Goal: Task Accomplishment & Management: Complete application form

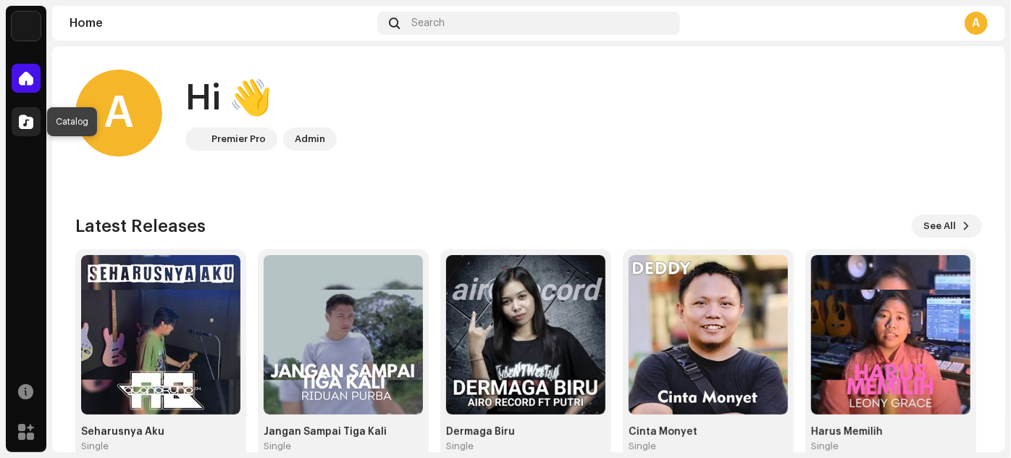
click at [30, 123] on span at bounding box center [26, 122] width 14 height 12
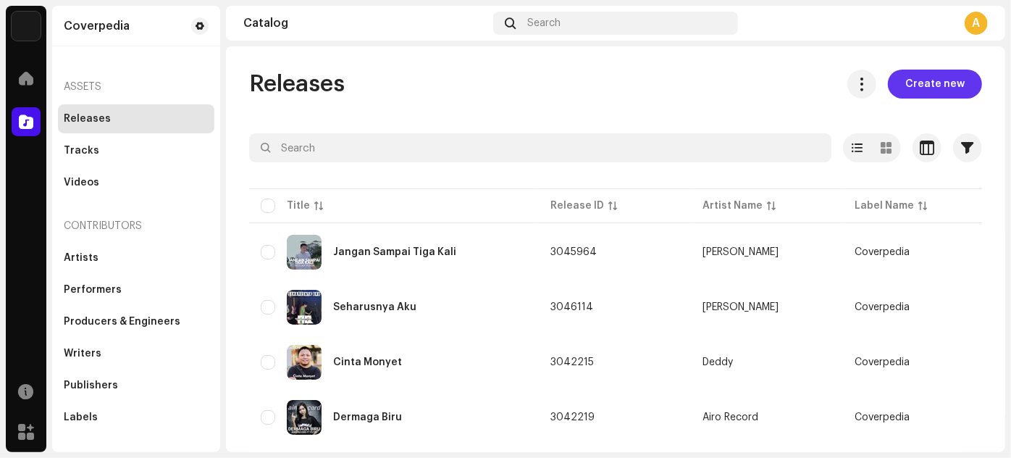
click at [914, 90] on span "Create new" at bounding box center [935, 84] width 59 height 29
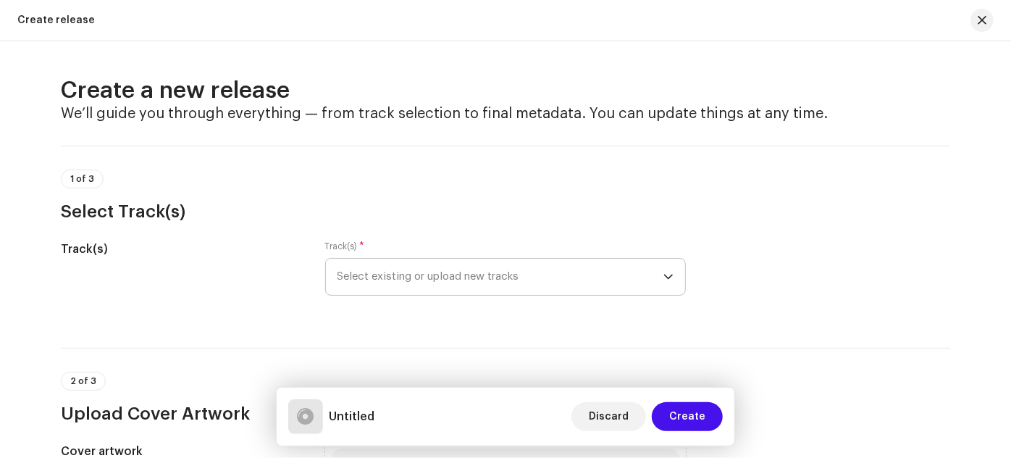
click at [551, 281] on span "Select existing or upload new tracks" at bounding box center [501, 277] width 326 height 36
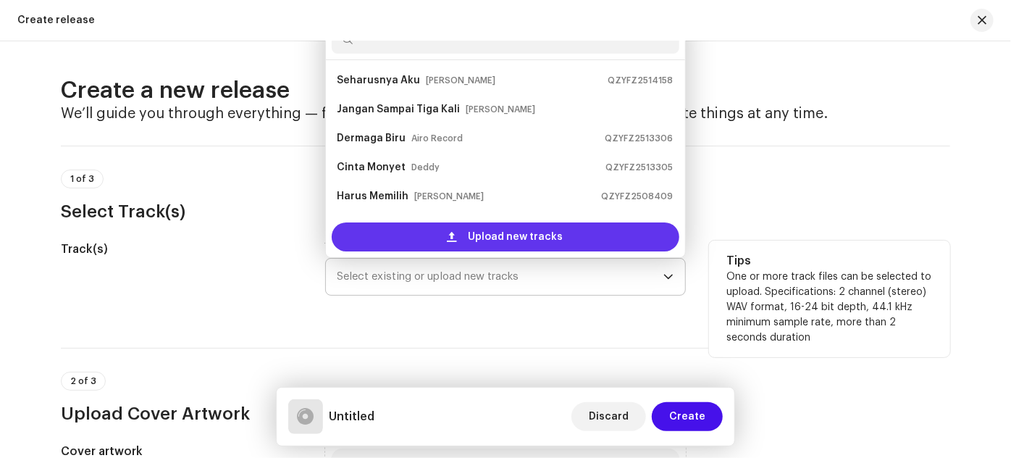
click at [508, 238] on span "Upload new tracks" at bounding box center [516, 236] width 95 height 29
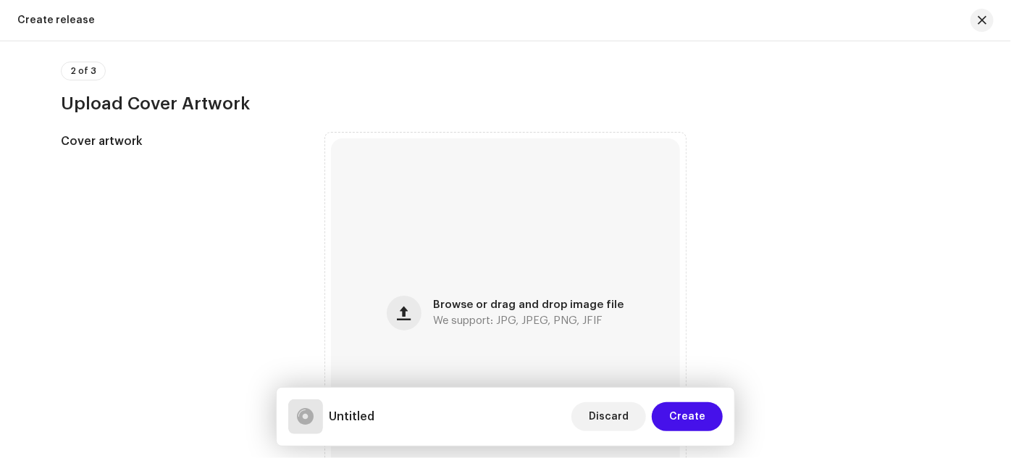
scroll to position [461, 0]
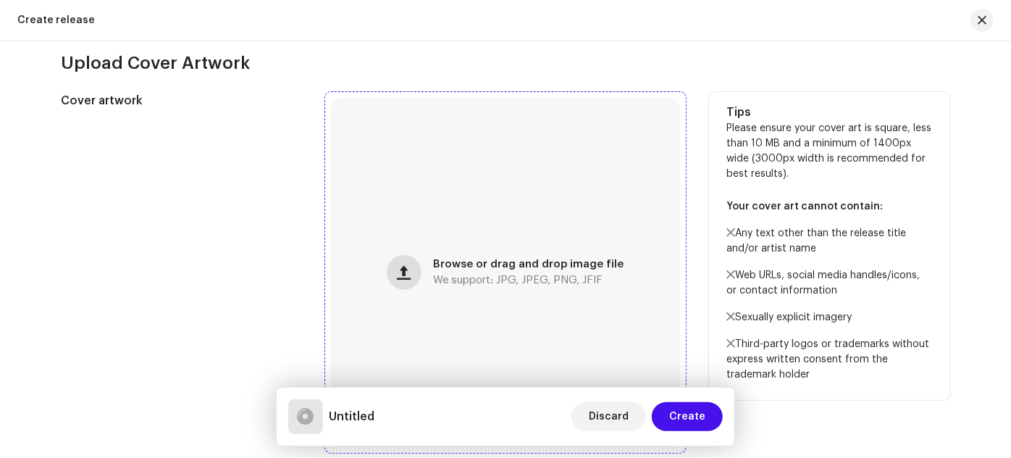
click at [400, 272] on span "button" at bounding box center [405, 273] width 14 height 12
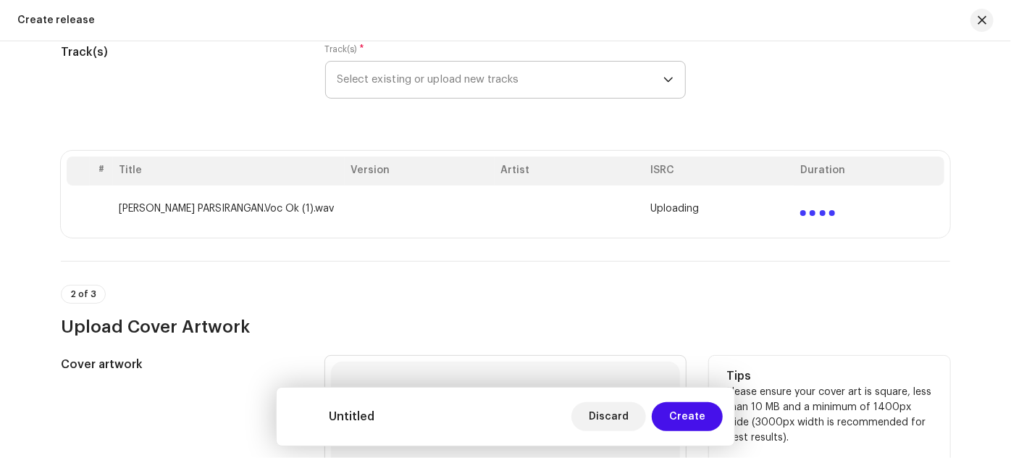
scroll to position [131, 0]
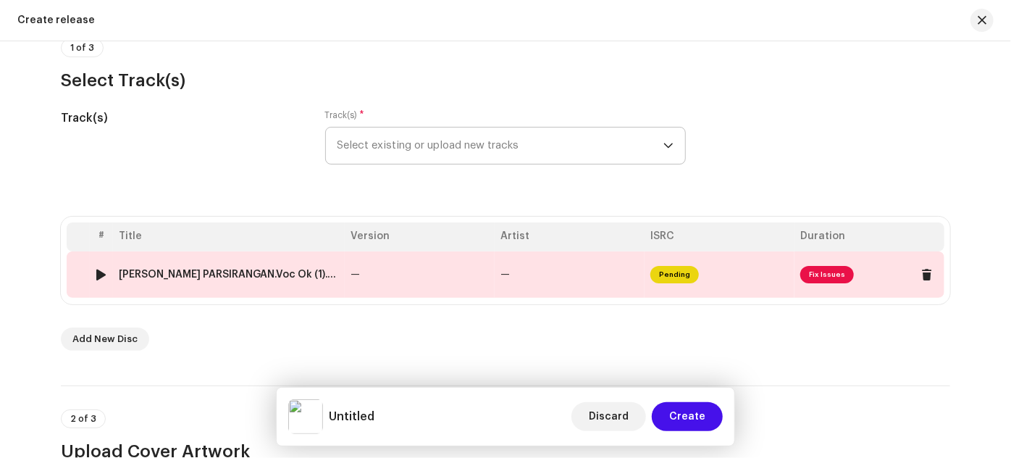
click at [815, 275] on span "Fix Issues" at bounding box center [827, 274] width 54 height 17
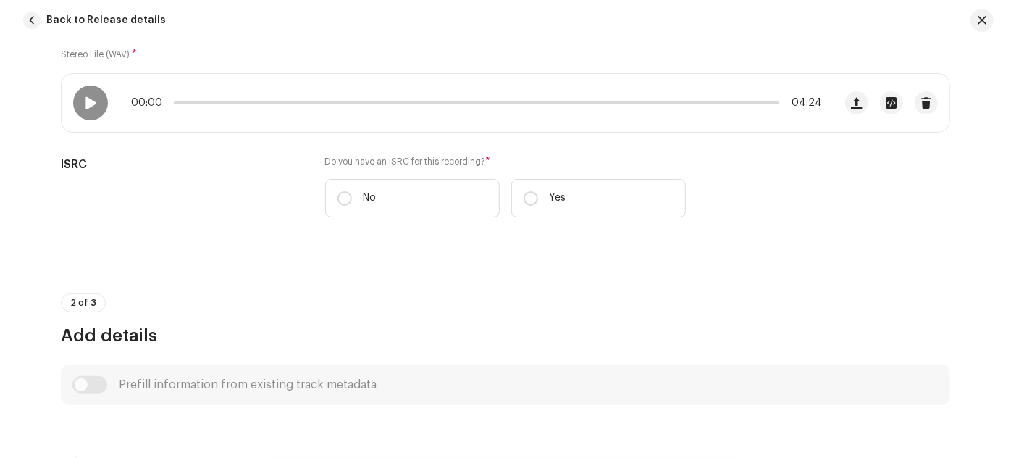
scroll to position [289, 0]
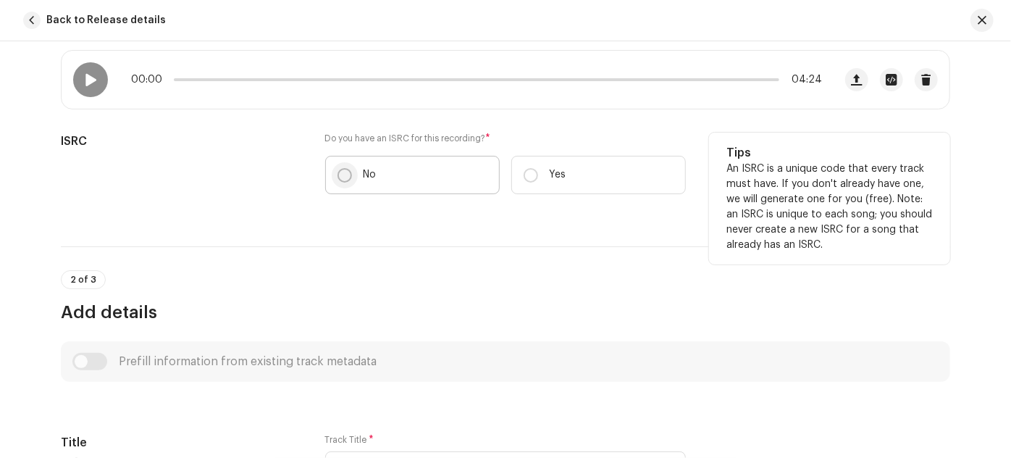
click at [339, 170] on input "No" at bounding box center [345, 175] width 14 height 14
radio input "true"
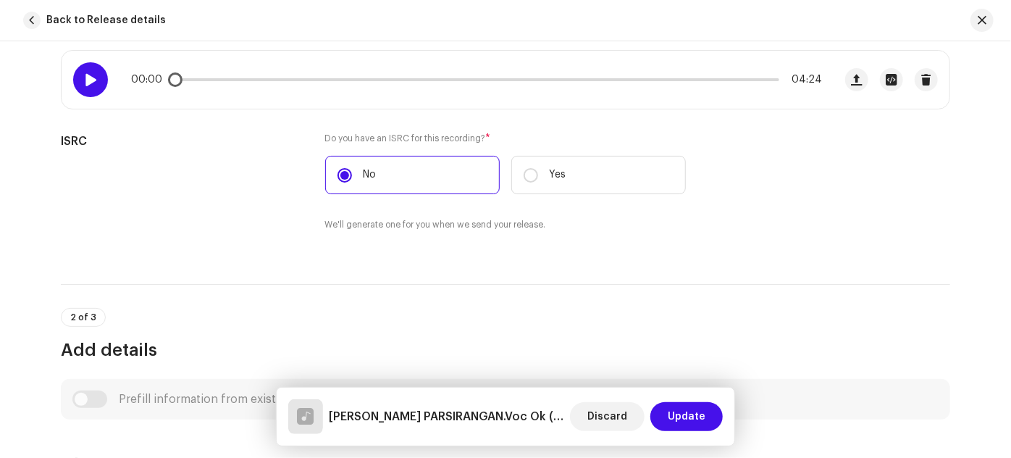
click at [94, 78] on span at bounding box center [91, 80] width 12 height 12
click at [244, 76] on div "00:02 04:24" at bounding box center [476, 80] width 691 height 12
click at [244, 83] on div "00:03 04:24" at bounding box center [476, 80] width 691 height 12
click at [246, 78] on p-slider at bounding box center [477, 79] width 606 height 3
click at [309, 78] on p-slider at bounding box center [477, 79] width 606 height 3
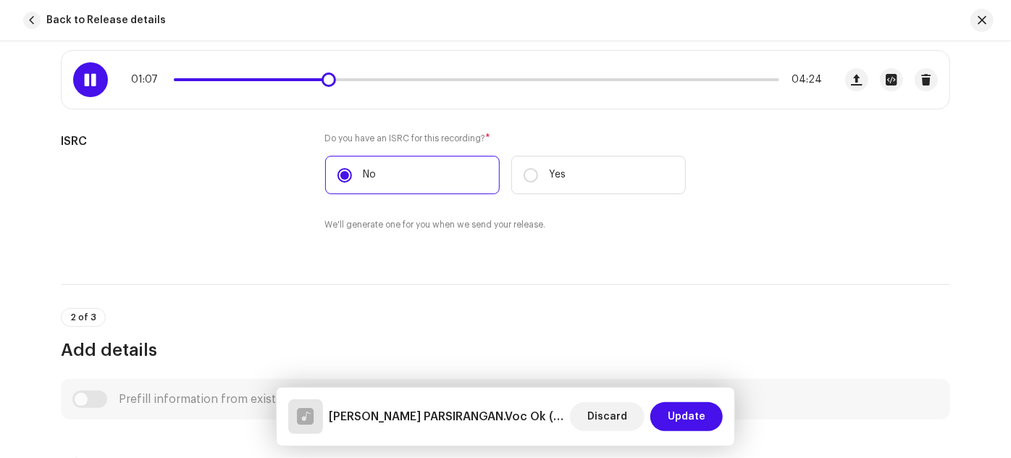
click at [346, 78] on p-slider at bounding box center [477, 79] width 606 height 3
click at [372, 78] on p-slider at bounding box center [477, 79] width 606 height 3
click at [391, 80] on div "01:28 04:24" at bounding box center [476, 80] width 691 height 12
click at [409, 78] on p-slider at bounding box center [477, 79] width 606 height 3
click at [434, 78] on p-slider at bounding box center [477, 79] width 606 height 3
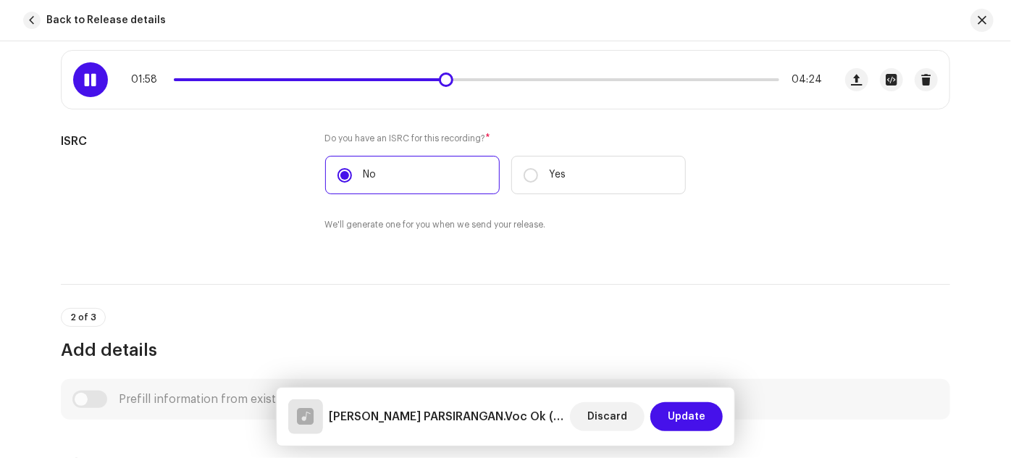
click at [435, 78] on span at bounding box center [309, 79] width 271 height 3
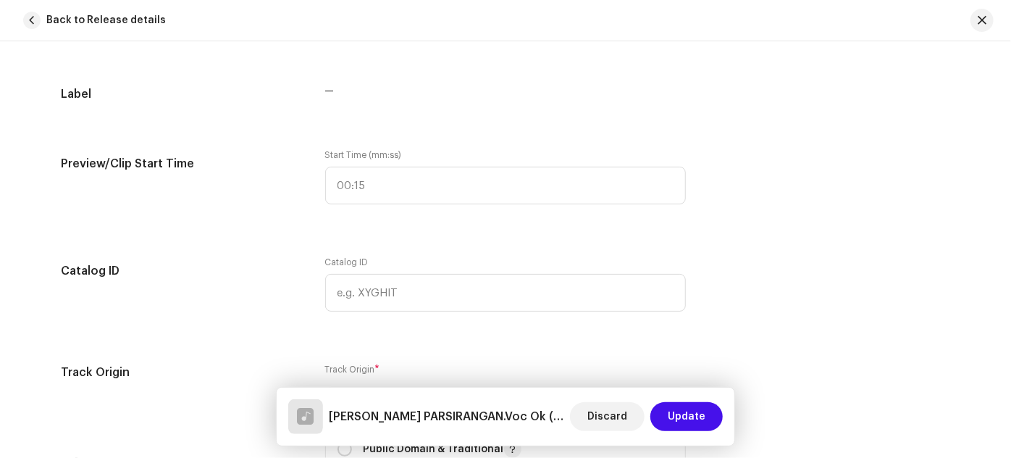
scroll to position [1408, 0]
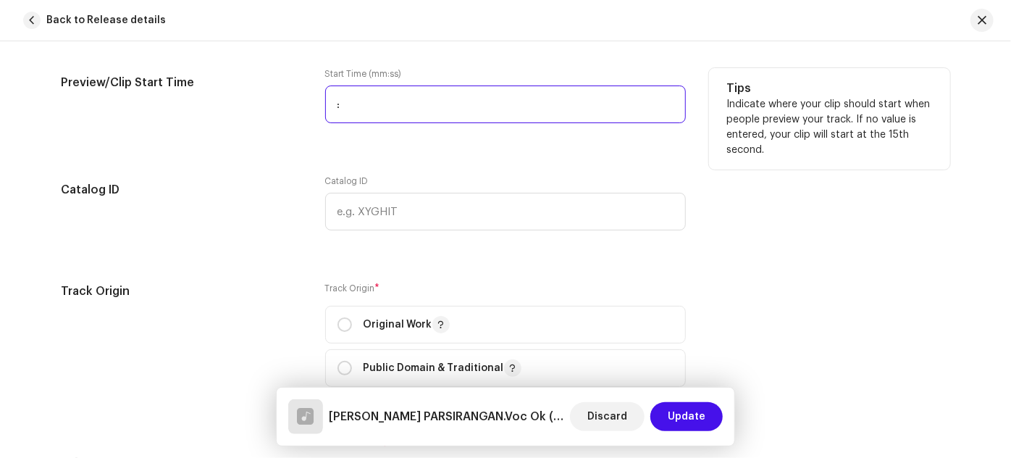
click at [335, 96] on input ":" at bounding box center [505, 104] width 361 height 38
type input "01:56"
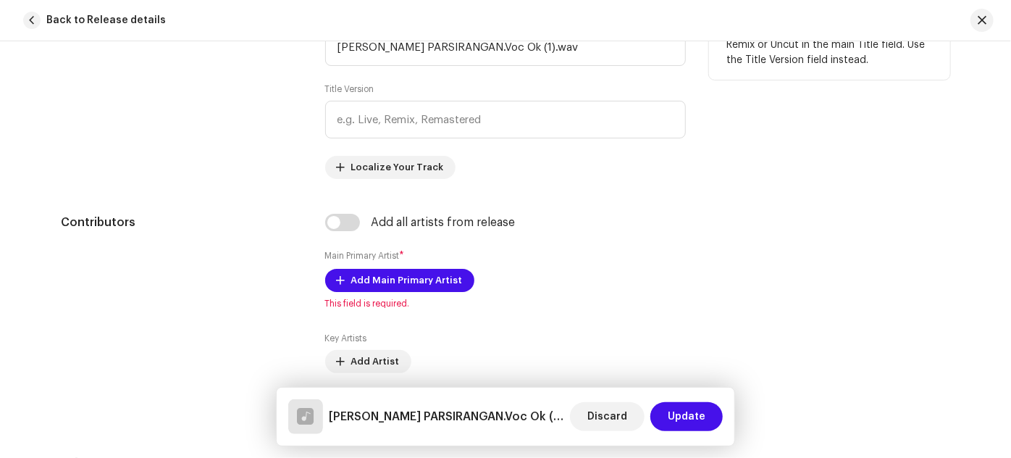
click at [235, 175] on div "Title" at bounding box center [181, 95] width 241 height 168
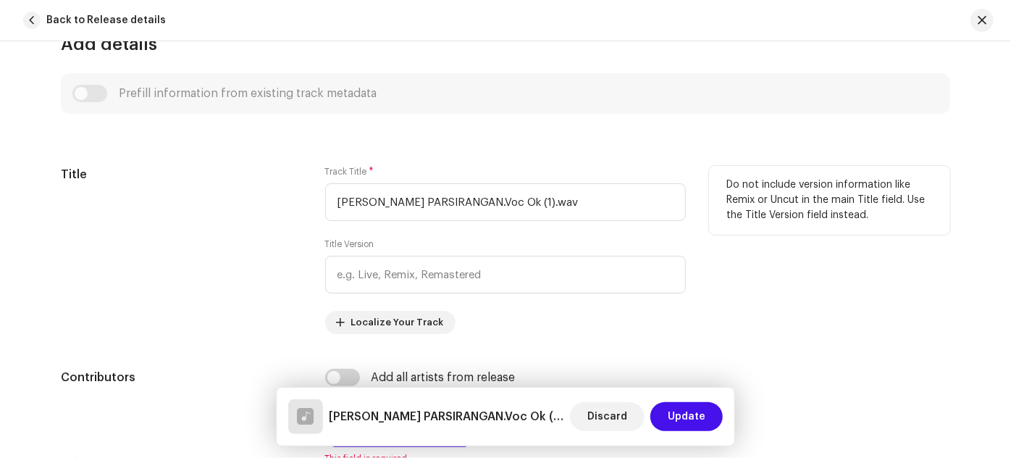
scroll to position [618, 0]
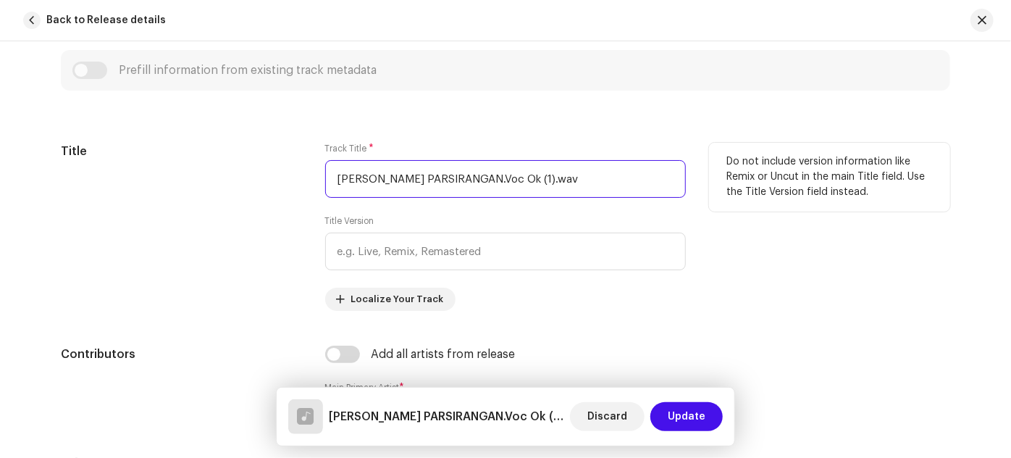
click at [497, 182] on input "[PERSON_NAME] PARSIRANGAN.Voc Ok (1).wav" at bounding box center [505, 179] width 361 height 38
click at [482, 171] on input "[PERSON_NAME] PARSIRANGAN.Voc Ok (1).wav" at bounding box center [505, 179] width 361 height 38
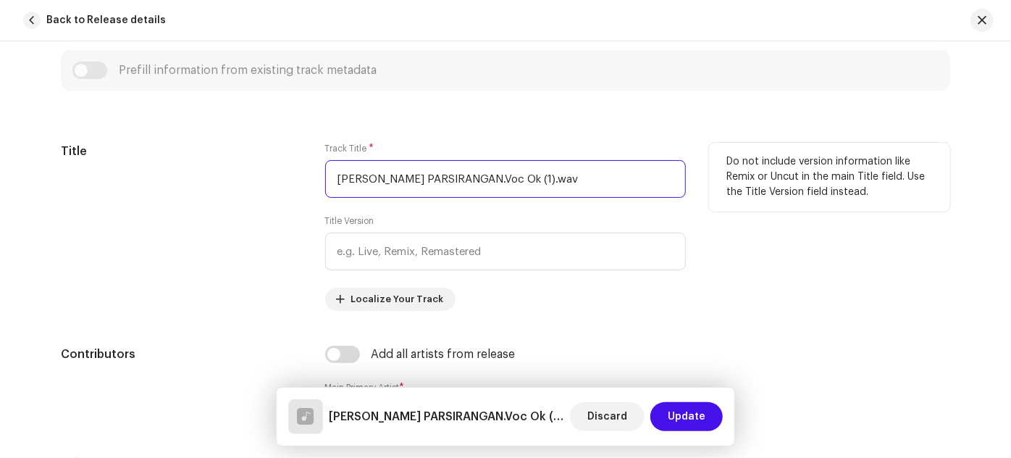
click at [482, 171] on input "[PERSON_NAME] PARSIRANGAN.Voc Ok (1).wav" at bounding box center [505, 179] width 361 height 38
paste input "[PERSON_NAME]"
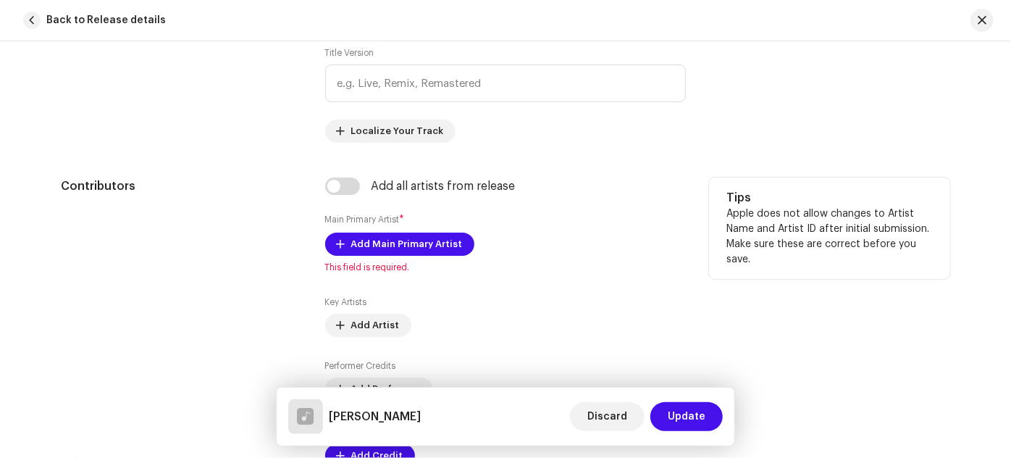
scroll to position [816, 0]
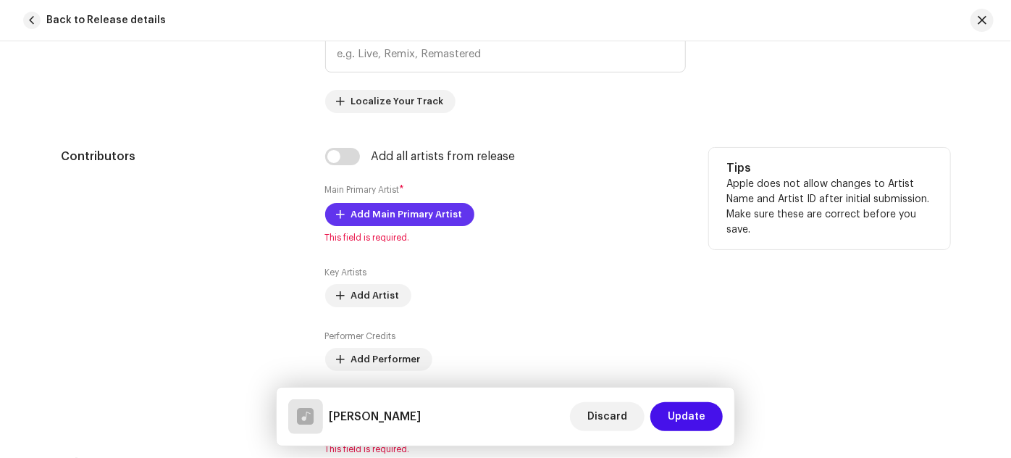
type input "[PERSON_NAME]"
click at [369, 214] on span "Add Main Primary Artist" at bounding box center [407, 214] width 112 height 29
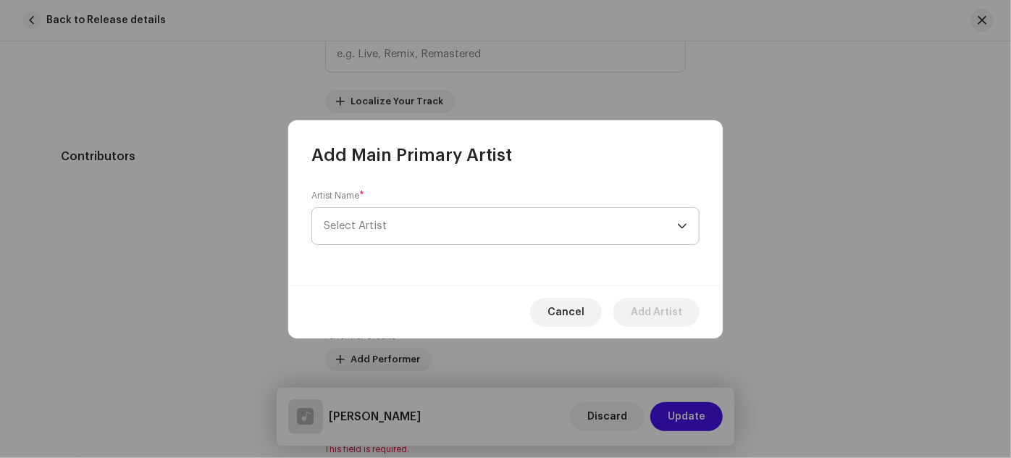
click at [368, 233] on span "Select Artist" at bounding box center [501, 226] width 354 height 36
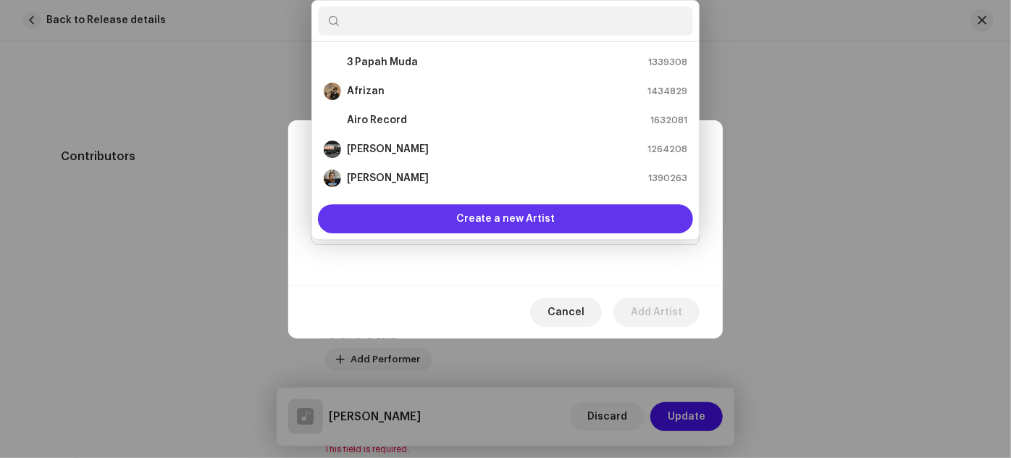
click at [411, 219] on div "Create a new Artist" at bounding box center [505, 218] width 375 height 29
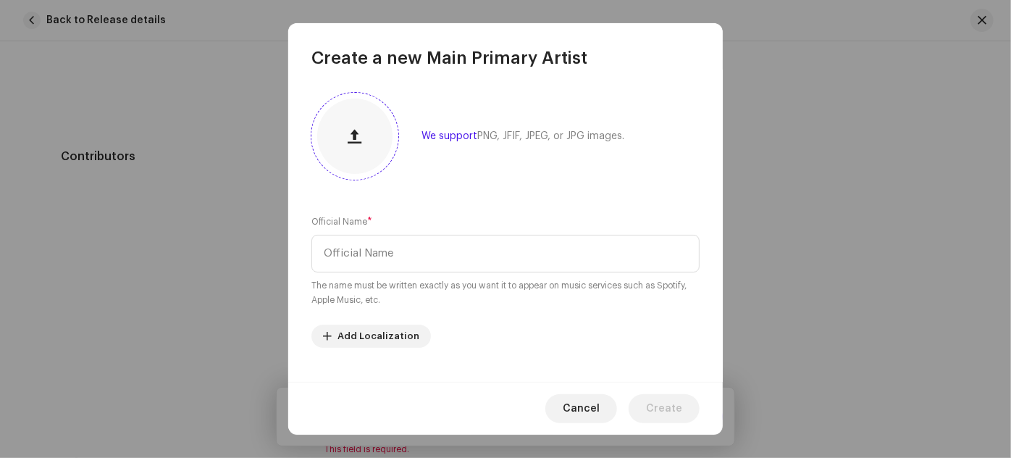
click at [361, 151] on button "button" at bounding box center [355, 136] width 35 height 35
click at [382, 253] on input "text" at bounding box center [505, 254] width 388 height 38
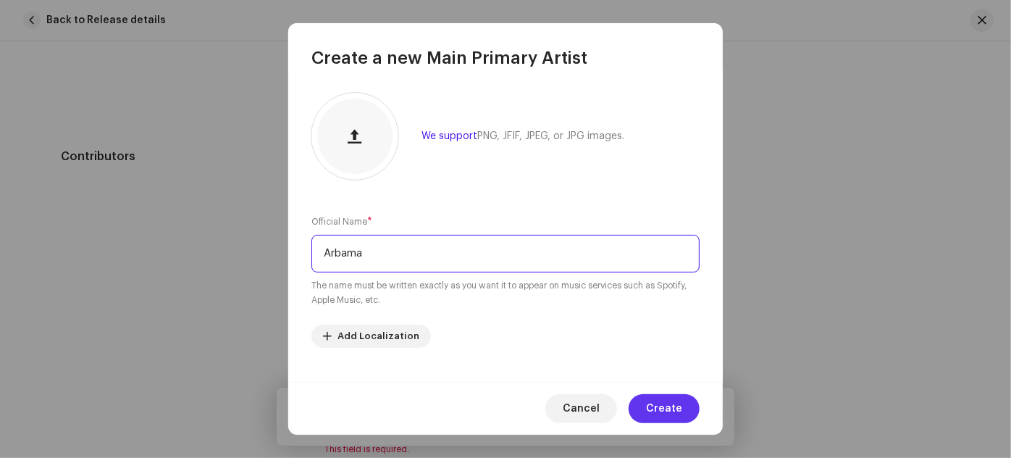
type input "Arbama"
click at [653, 409] on span "Create" at bounding box center [664, 408] width 36 height 29
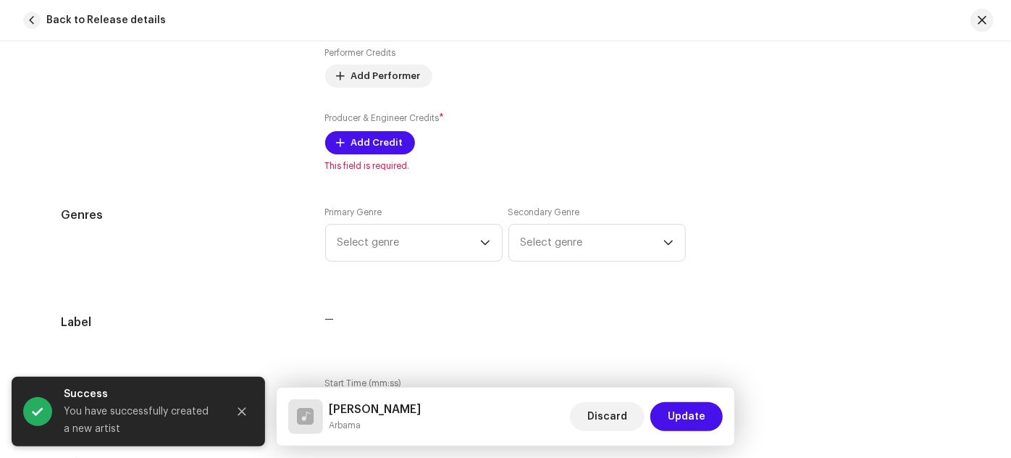
scroll to position [1145, 0]
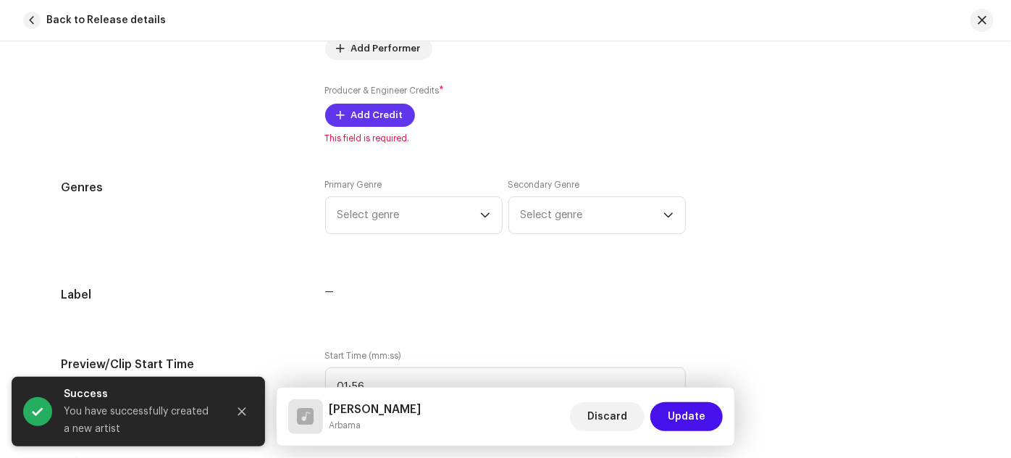
click at [369, 117] on span "Add Credit" at bounding box center [377, 115] width 52 height 29
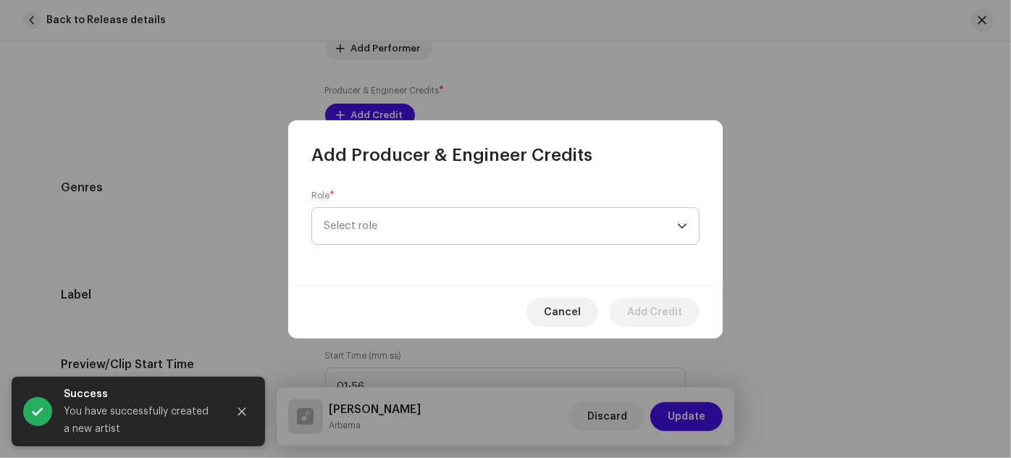
click at [392, 225] on span "Select role" at bounding box center [501, 226] width 354 height 36
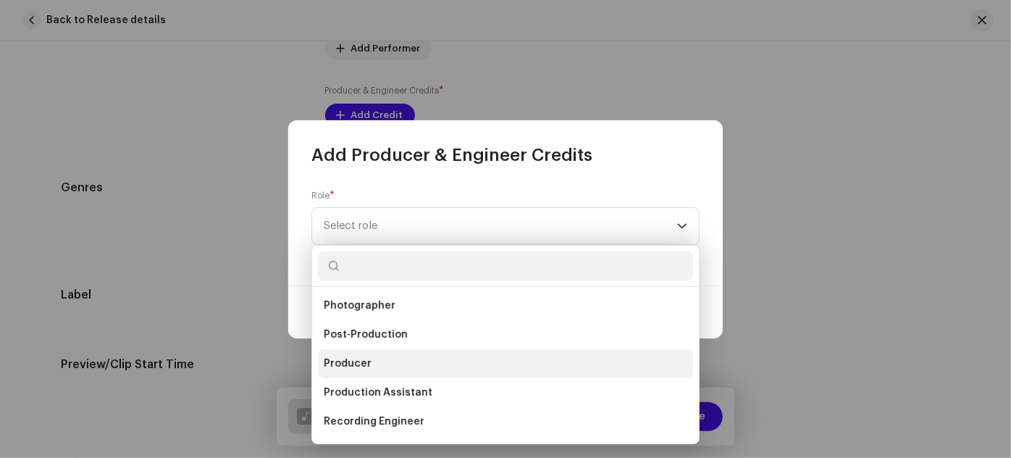
scroll to position [527, 0]
click at [351, 359] on span "Producer" at bounding box center [348, 360] width 48 height 14
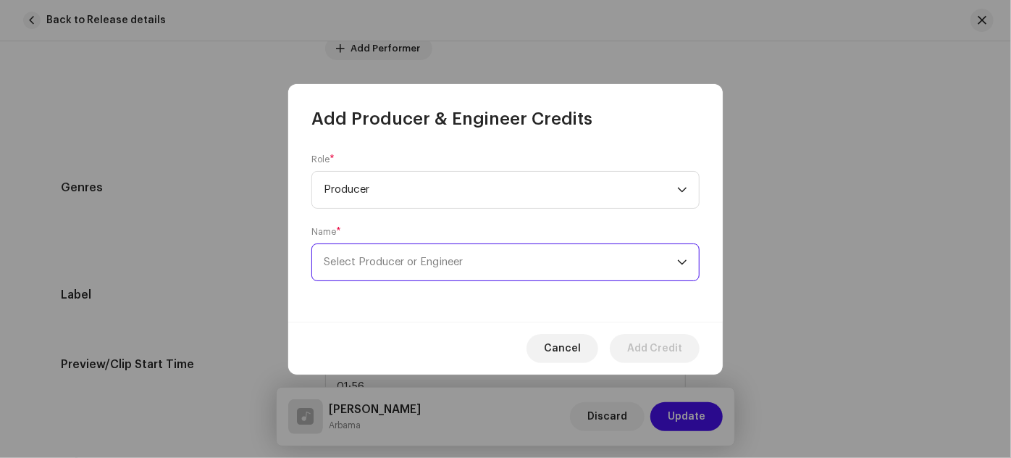
click at [348, 262] on span "Select Producer or Engineer" at bounding box center [393, 261] width 139 height 11
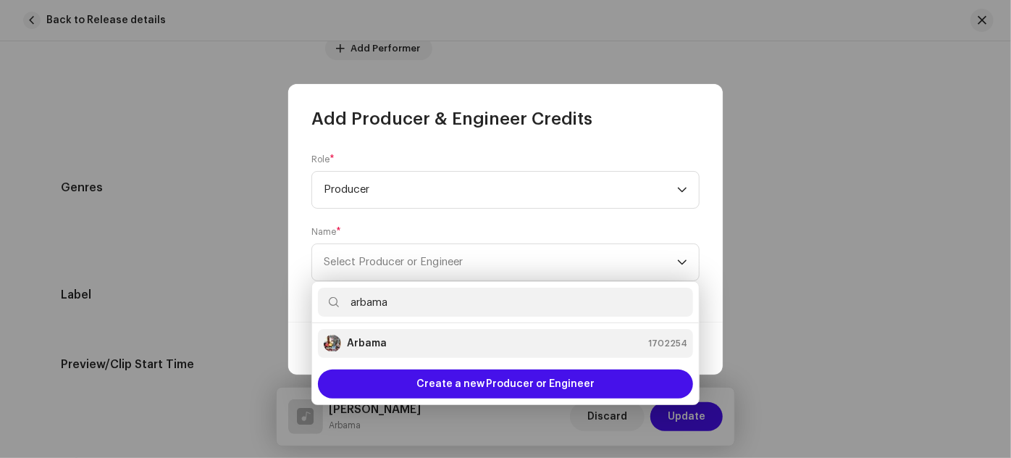
type input "arbama"
click at [370, 353] on li "Arbama 1702254" at bounding box center [505, 343] width 375 height 29
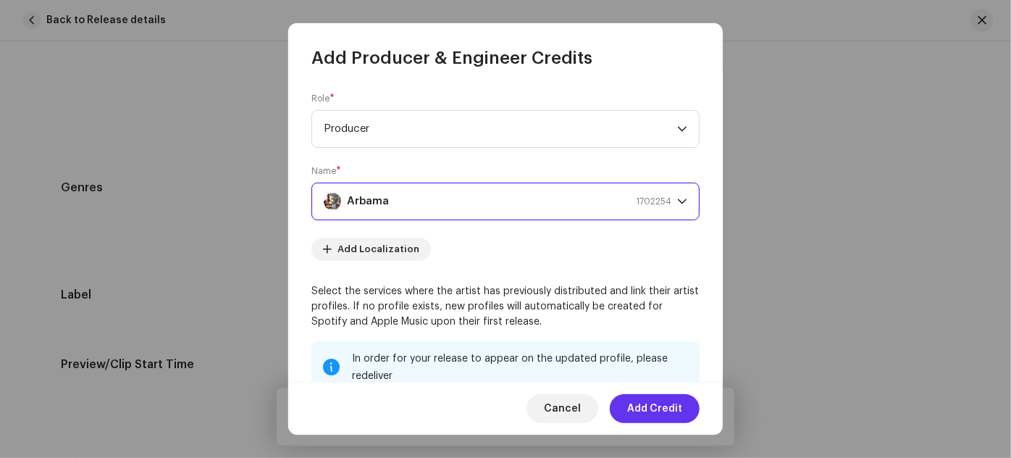
click at [653, 412] on span "Add Credit" at bounding box center [654, 408] width 55 height 29
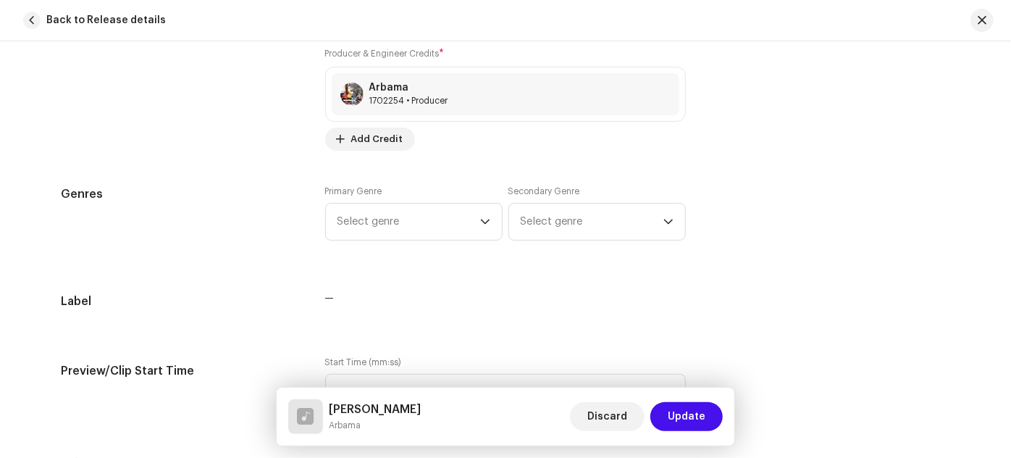
scroll to position [1145, 0]
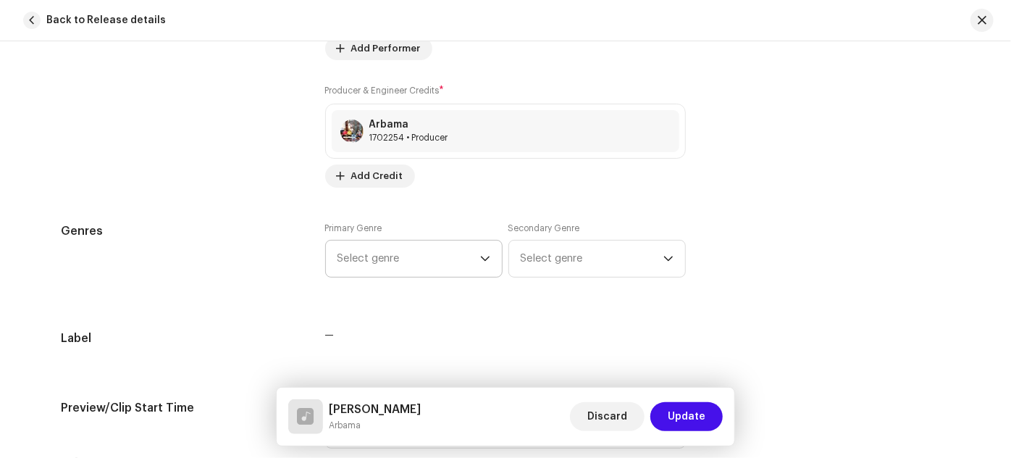
click at [388, 254] on span "Select genre" at bounding box center [409, 259] width 143 height 36
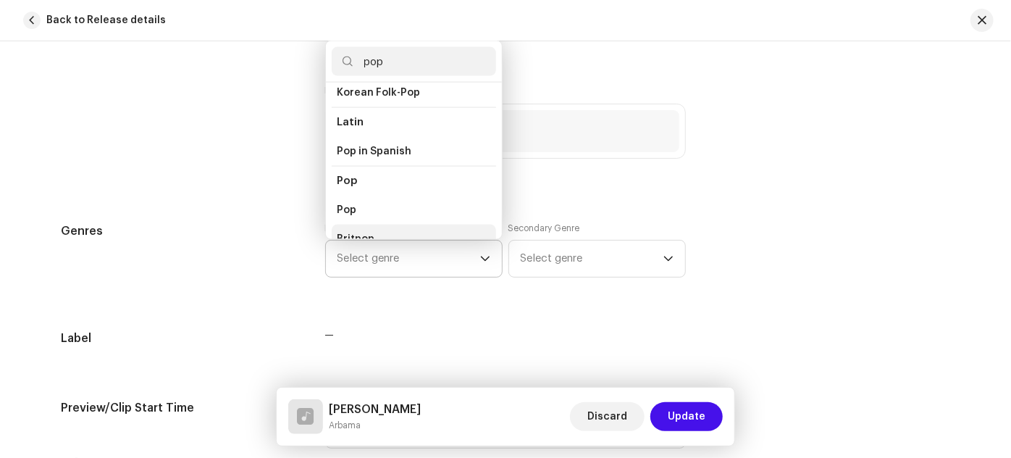
scroll to position [461, 0]
type input "pop"
click at [371, 197] on li "Pop" at bounding box center [414, 209] width 164 height 29
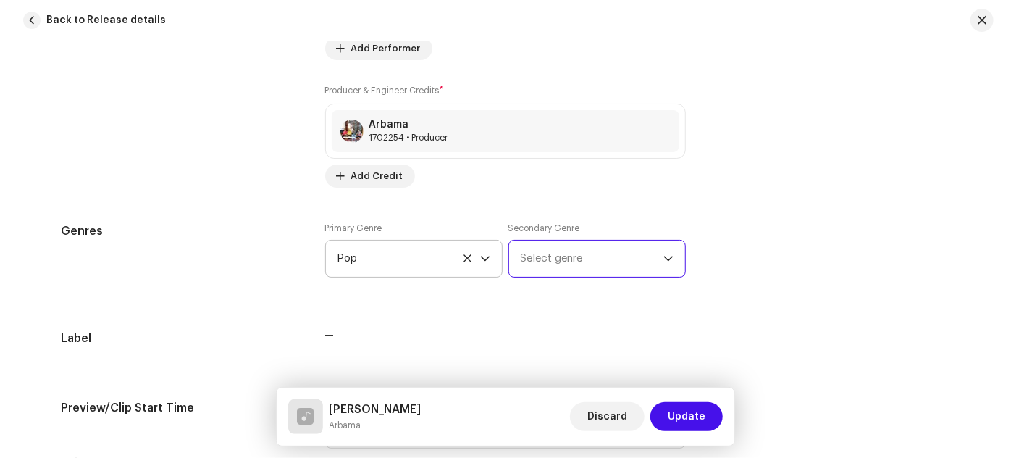
click at [545, 251] on span "Select genre" at bounding box center [592, 259] width 143 height 36
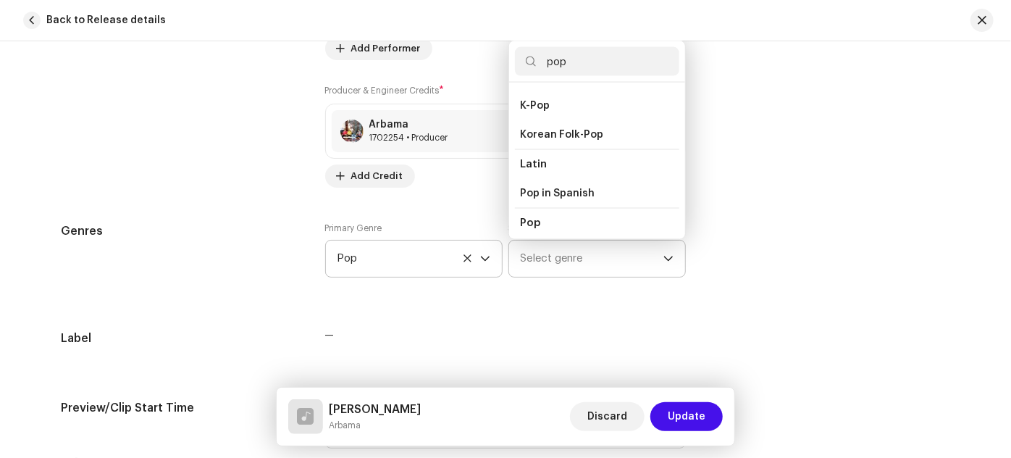
scroll to position [484, 0]
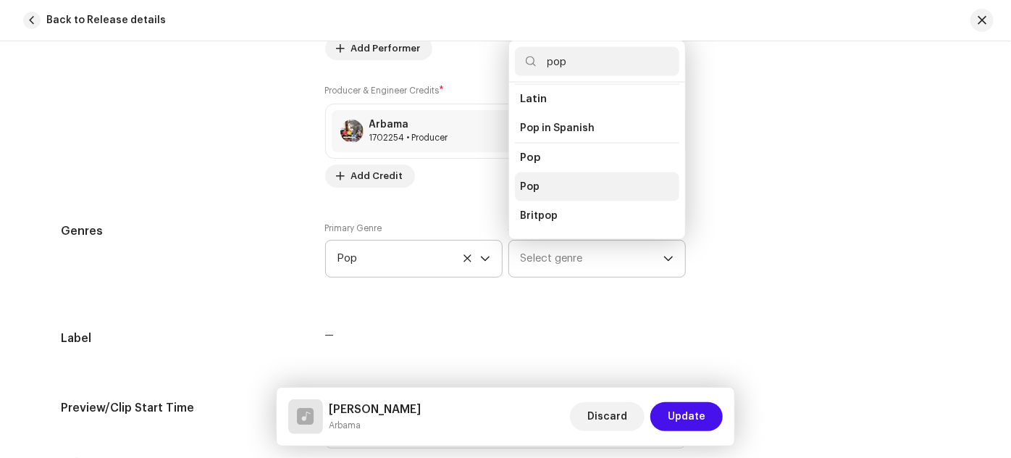
type input "pop"
click at [546, 172] on li "Pop" at bounding box center [597, 186] width 164 height 29
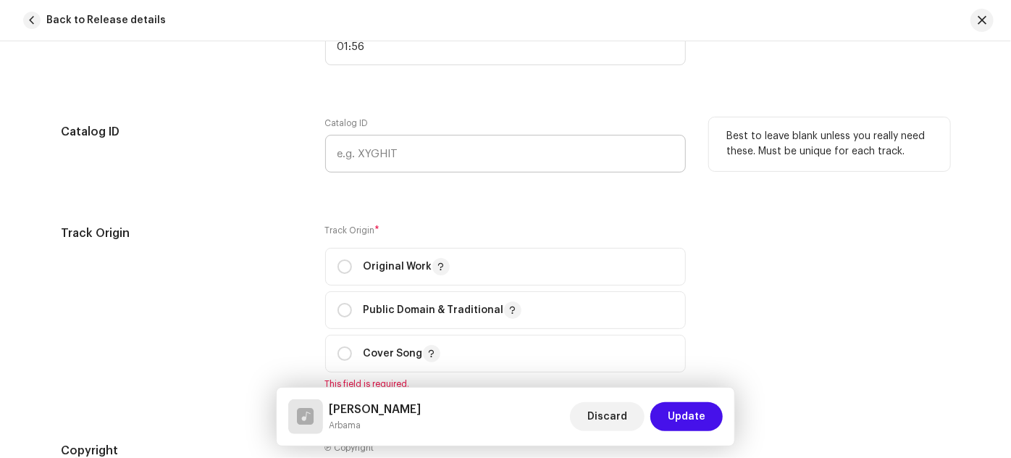
scroll to position [1606, 0]
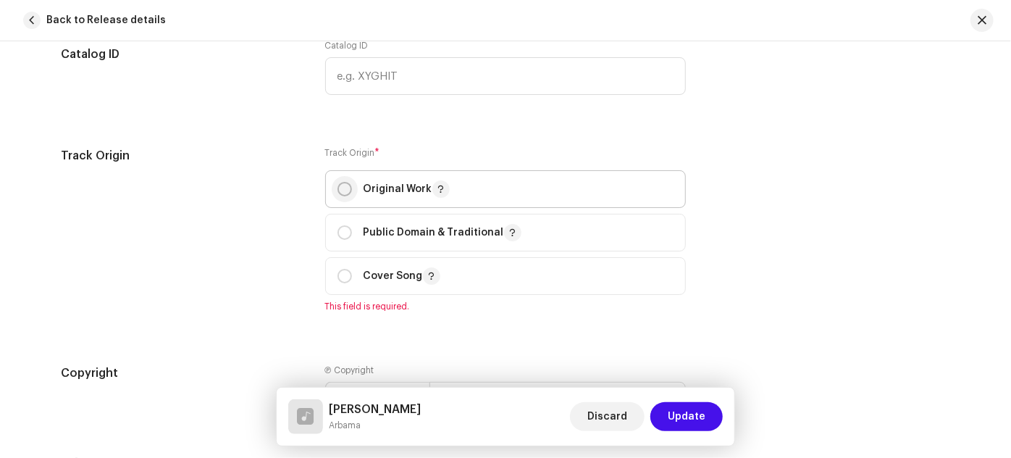
click at [344, 186] on input "radio" at bounding box center [345, 189] width 14 height 14
radio input "true"
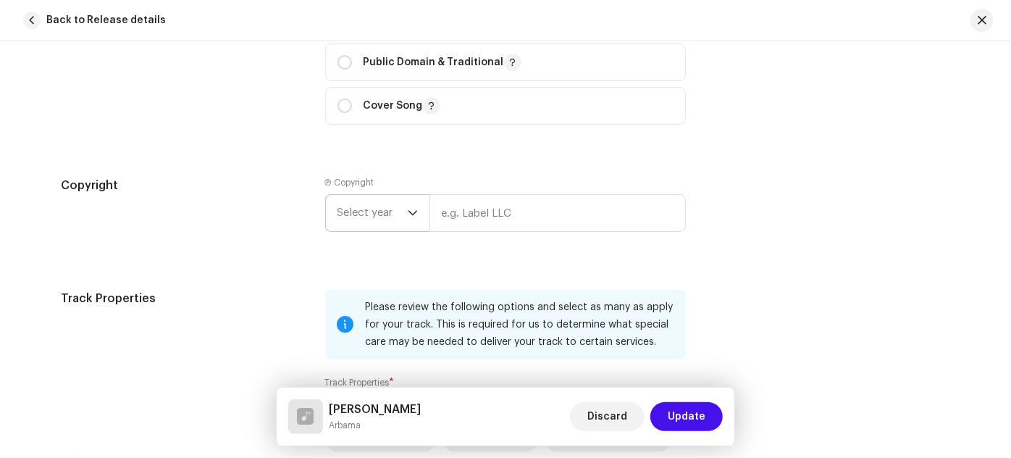
scroll to position [1804, 0]
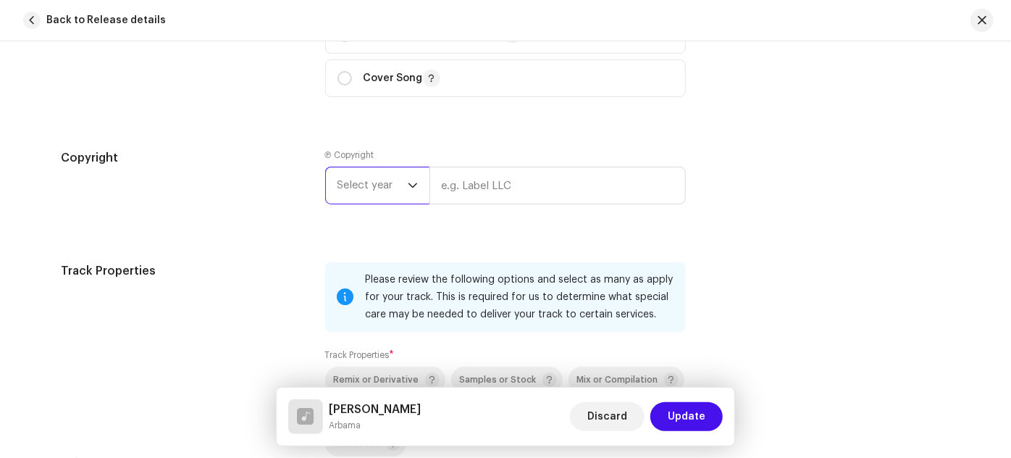
click at [379, 187] on span "Select year" at bounding box center [373, 185] width 70 height 36
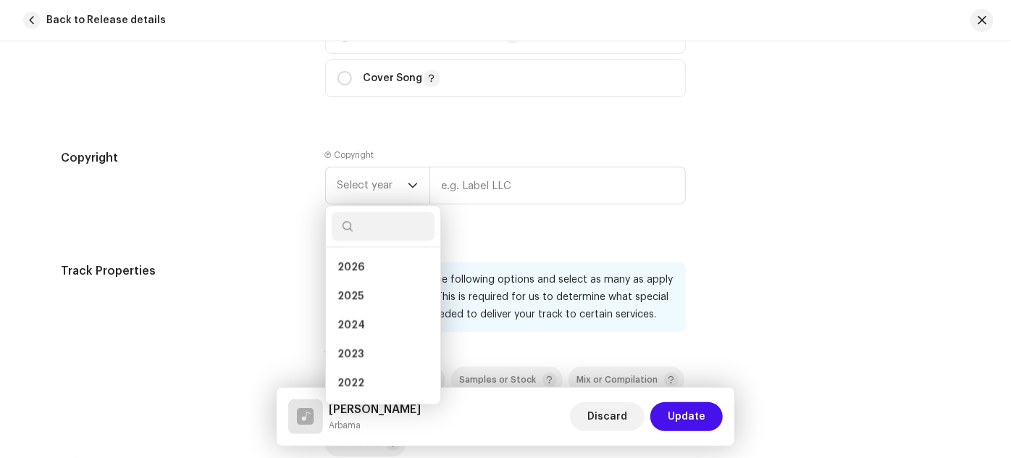
click at [198, 207] on div "Copyright" at bounding box center [181, 188] width 241 height 78
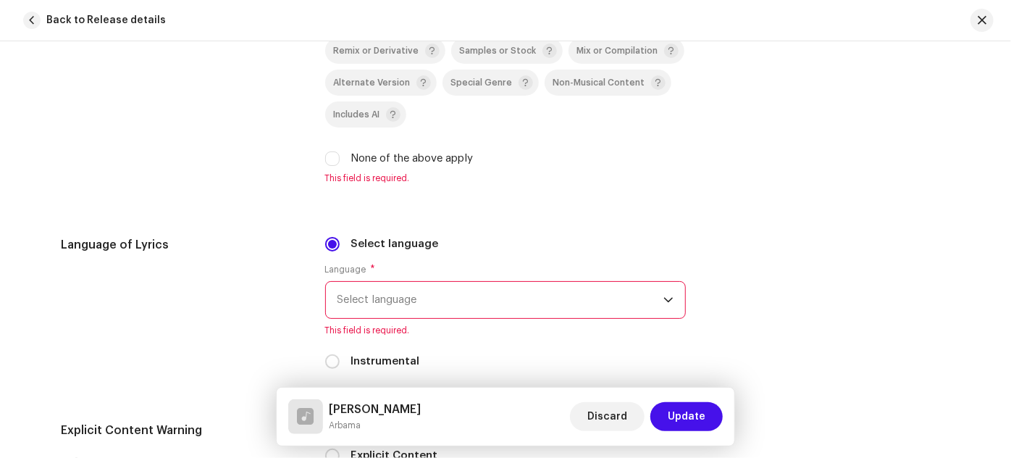
scroll to position [2133, 0]
click at [330, 159] on input "None of the above apply" at bounding box center [332, 158] width 14 height 14
checkbox input "true"
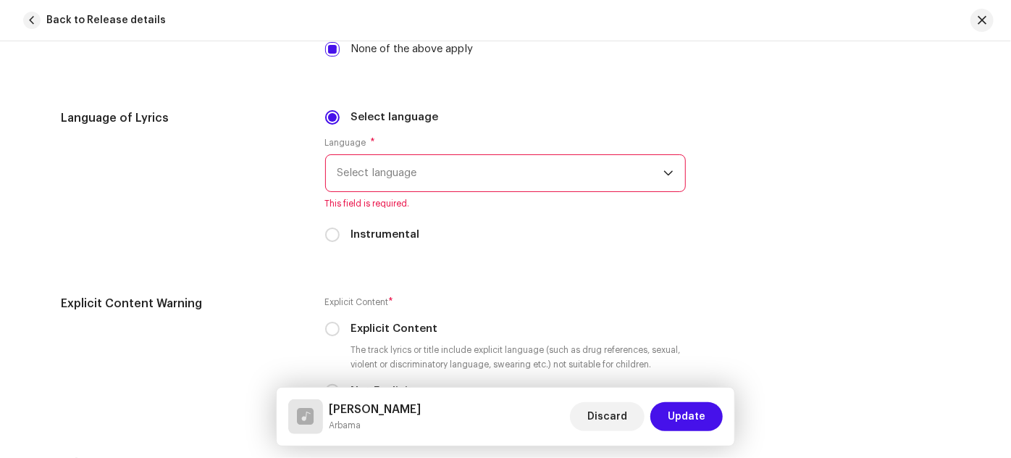
scroll to position [2265, 0]
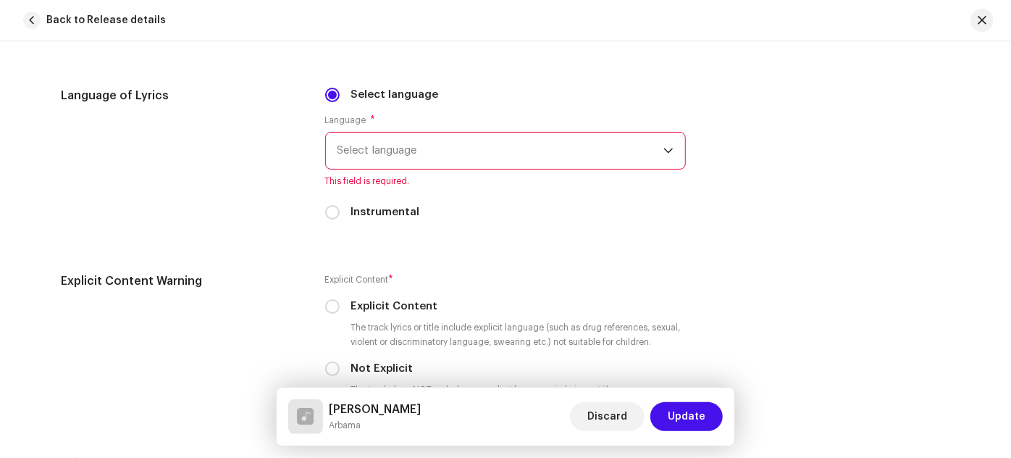
click at [371, 160] on span "Select language" at bounding box center [501, 151] width 326 height 36
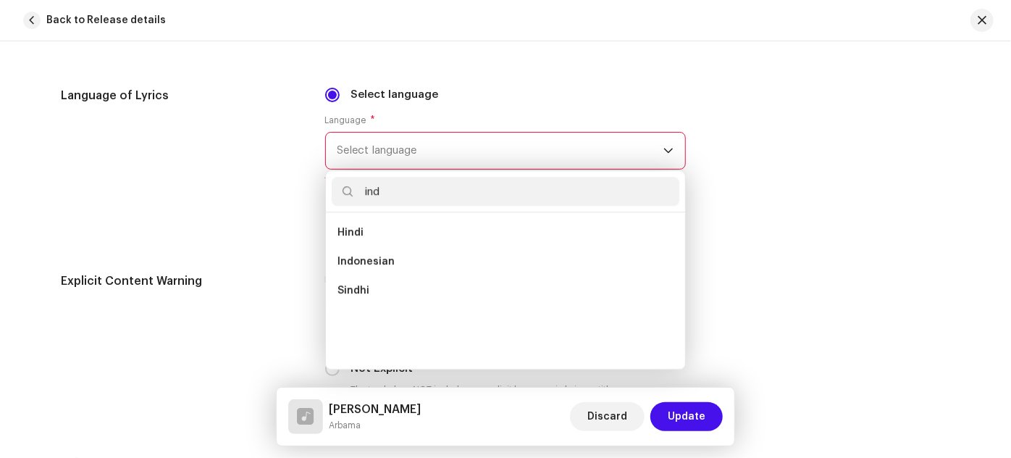
scroll to position [0, 0]
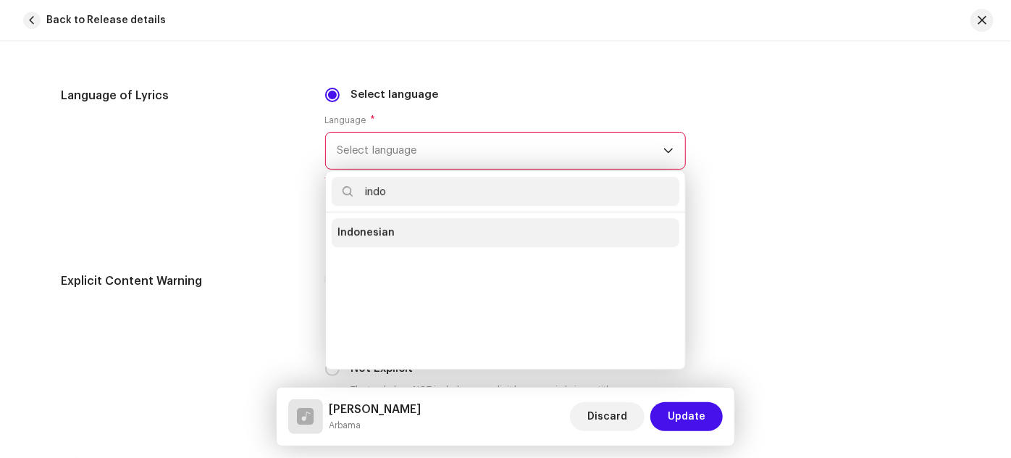
type input "indo"
click at [372, 234] on span "Indonesian" at bounding box center [366, 232] width 57 height 14
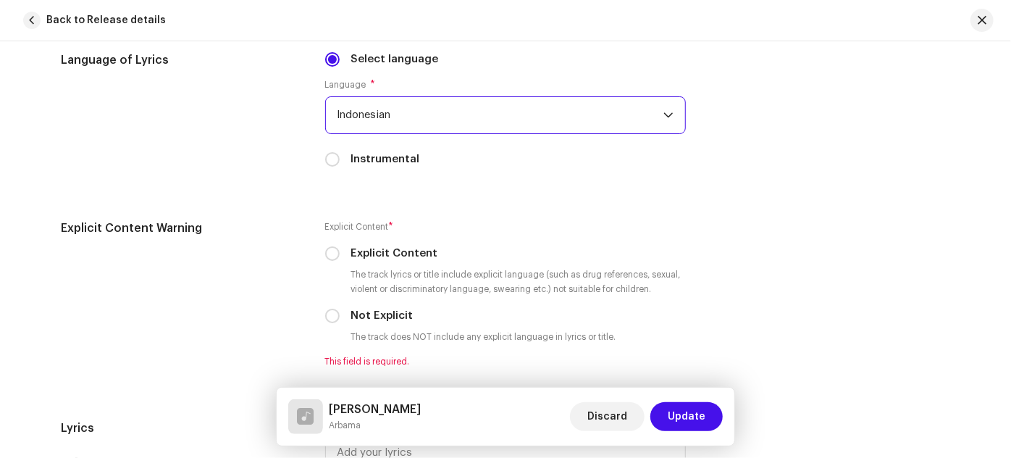
scroll to position [2330, 0]
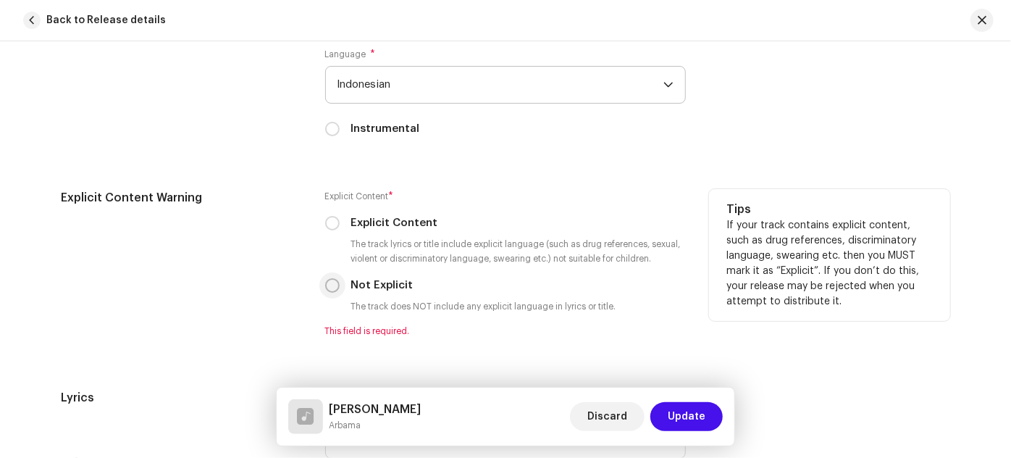
click at [325, 291] on input "Not Explicit" at bounding box center [332, 285] width 14 height 14
radio input "true"
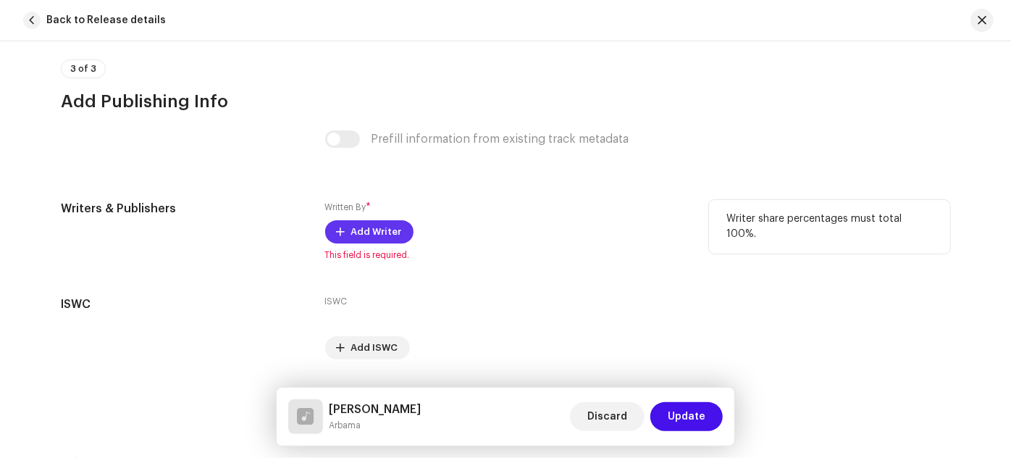
scroll to position [2832, 0]
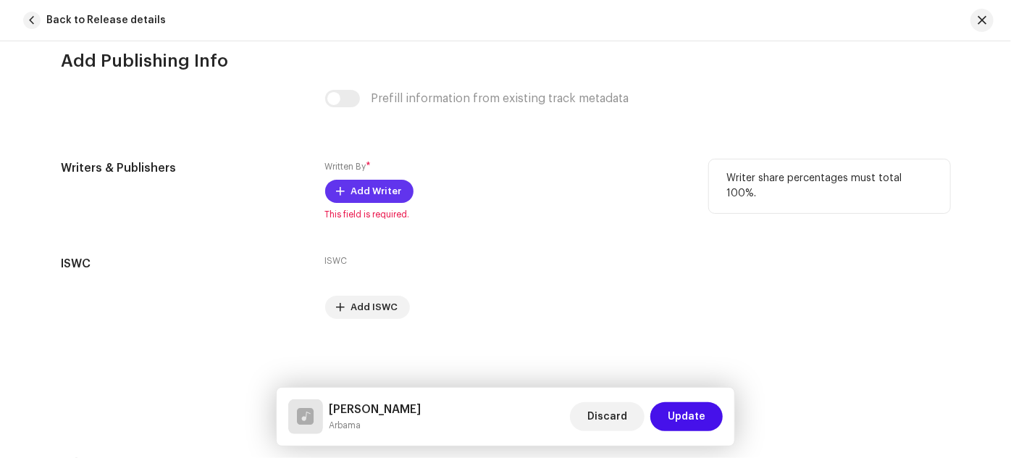
click at [370, 194] on span "Add Writer" at bounding box center [376, 191] width 51 height 29
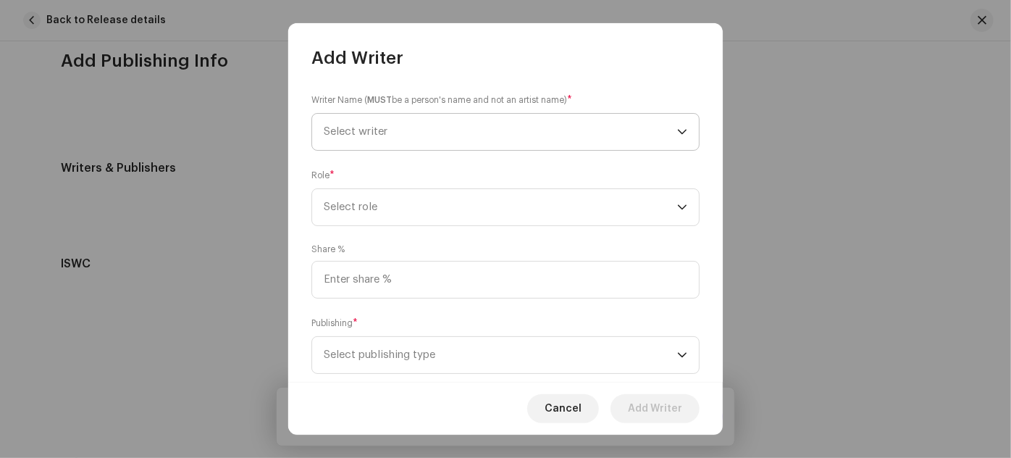
click at [411, 129] on span "Select writer" at bounding box center [501, 132] width 354 height 36
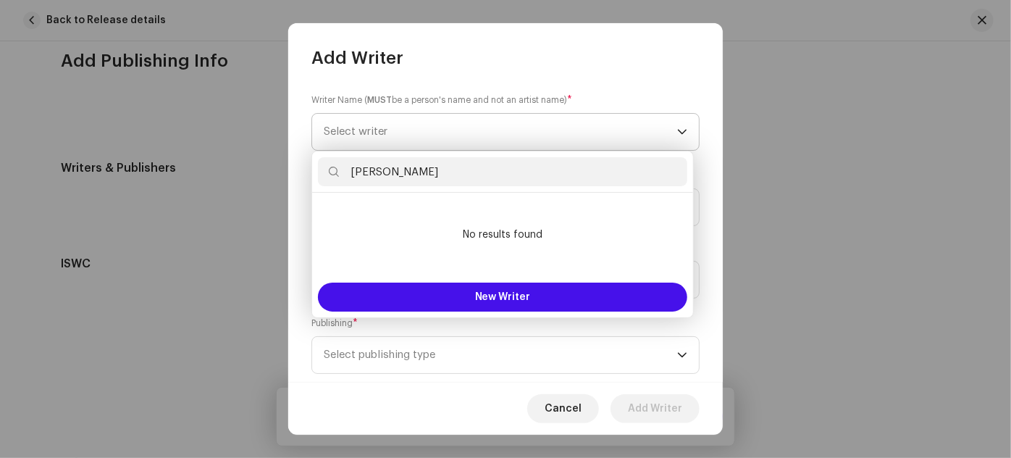
type input "[PERSON_NAME]"
click at [533, 129] on span "Select writer" at bounding box center [501, 132] width 354 height 36
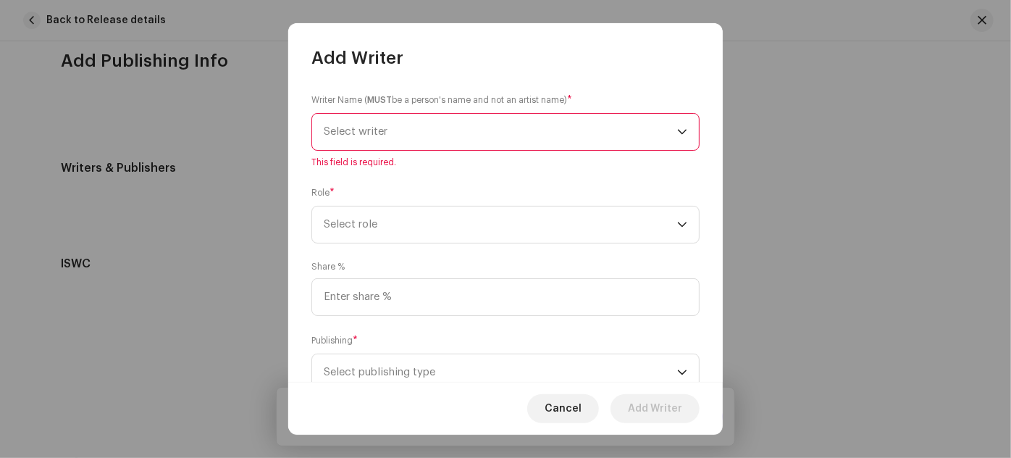
click at [528, 88] on div "Writer Name ( MUST be a person's name and not an artist name) * Select writer T…" at bounding box center [505, 226] width 435 height 313
click at [446, 150] on p-select "Select writer" at bounding box center [505, 132] width 388 height 38
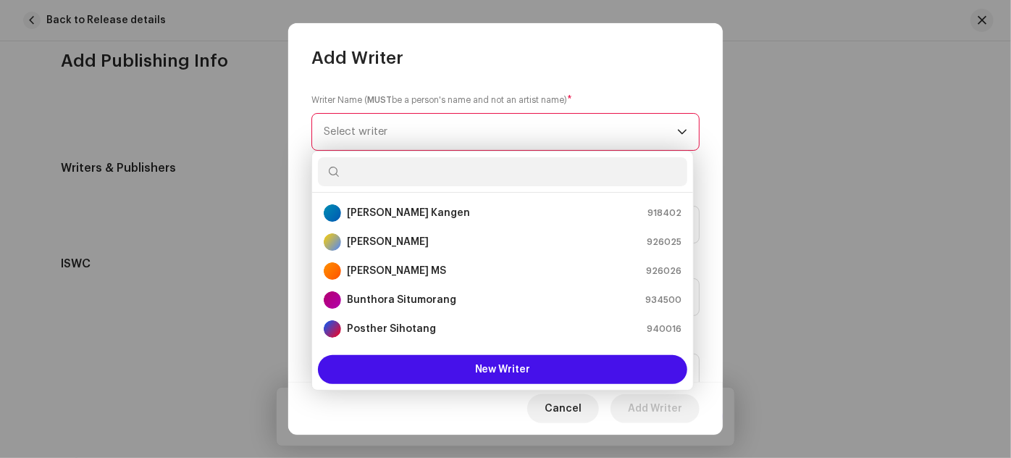
click at [440, 135] on span "Select writer" at bounding box center [501, 132] width 354 height 36
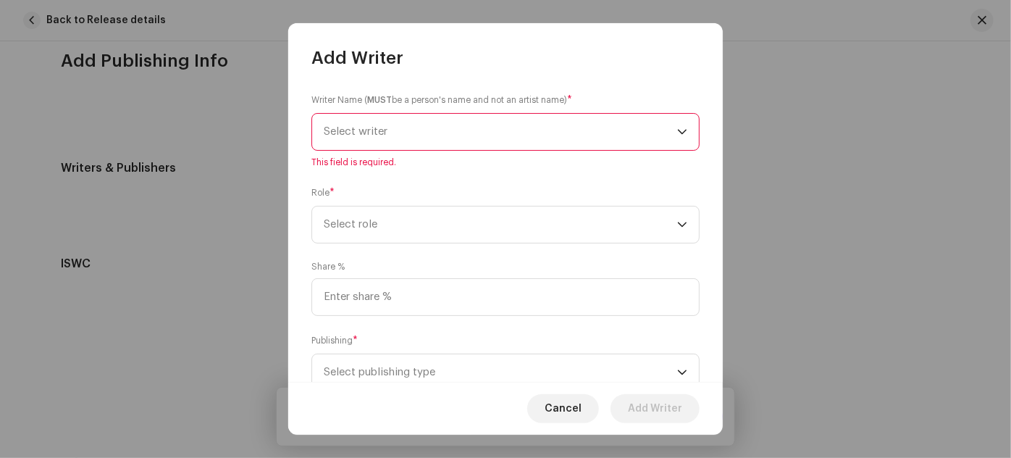
click at [440, 135] on span "Select writer" at bounding box center [501, 132] width 354 height 36
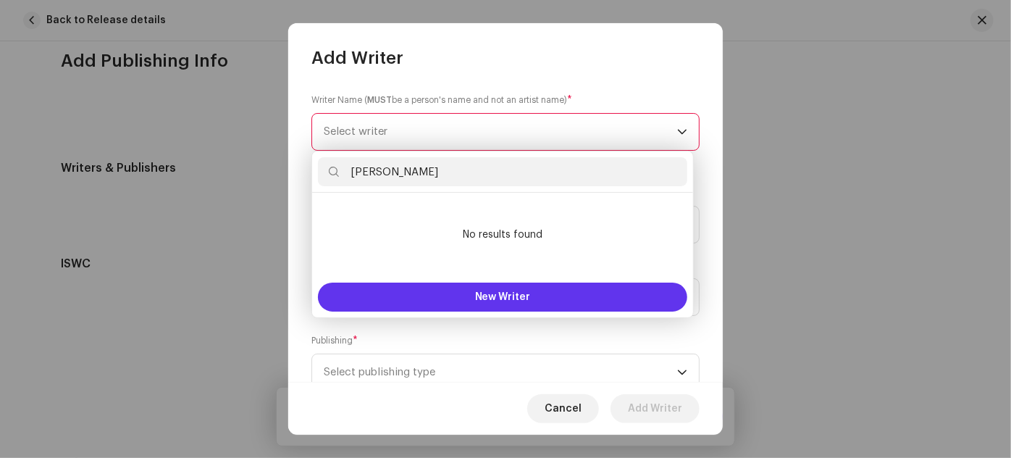
type input "[PERSON_NAME]"
click at [453, 287] on button "New Writer" at bounding box center [502, 297] width 369 height 29
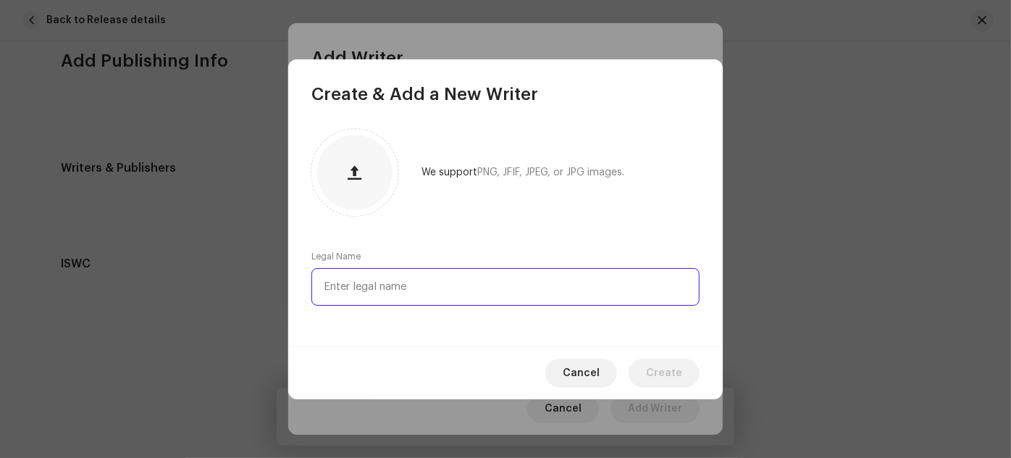
click at [358, 277] on input "text" at bounding box center [505, 287] width 388 height 38
type input "[PERSON_NAME]"
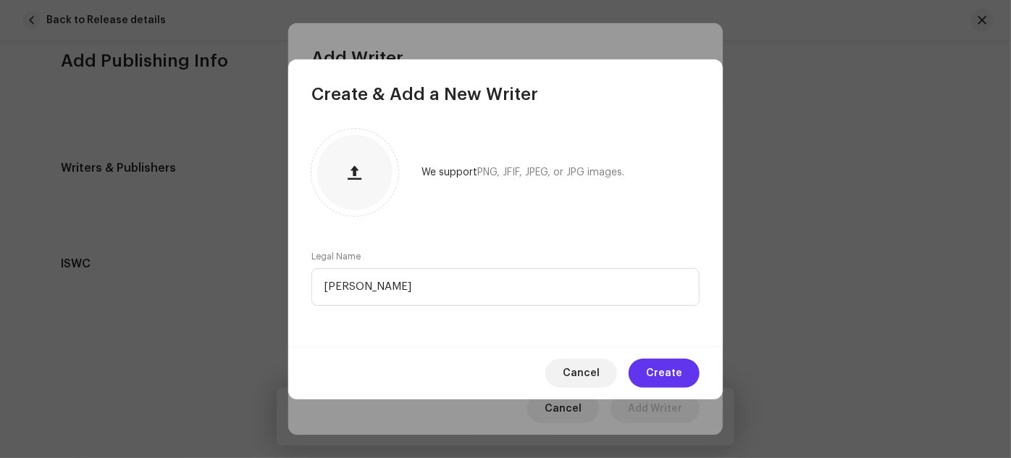
click at [658, 370] on span "Create" at bounding box center [664, 373] width 36 height 29
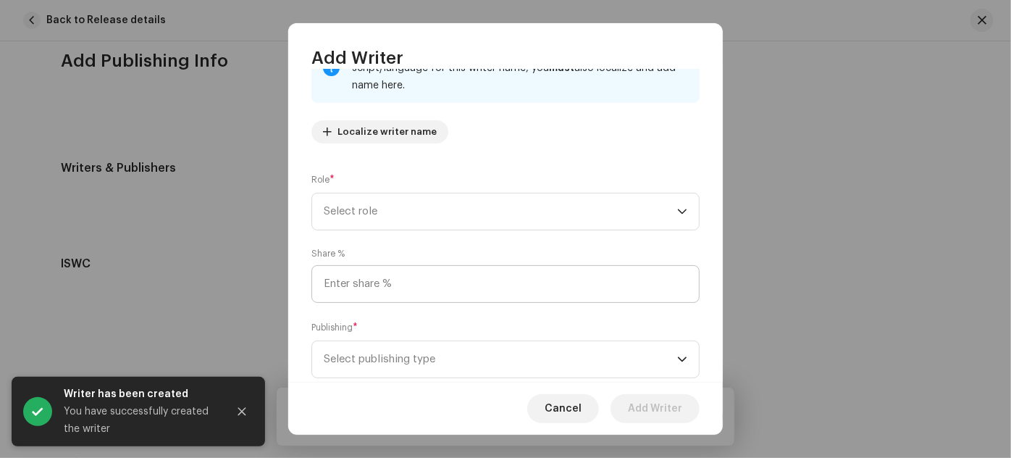
scroll to position [131, 0]
click at [409, 216] on span "Select role" at bounding box center [501, 209] width 354 height 36
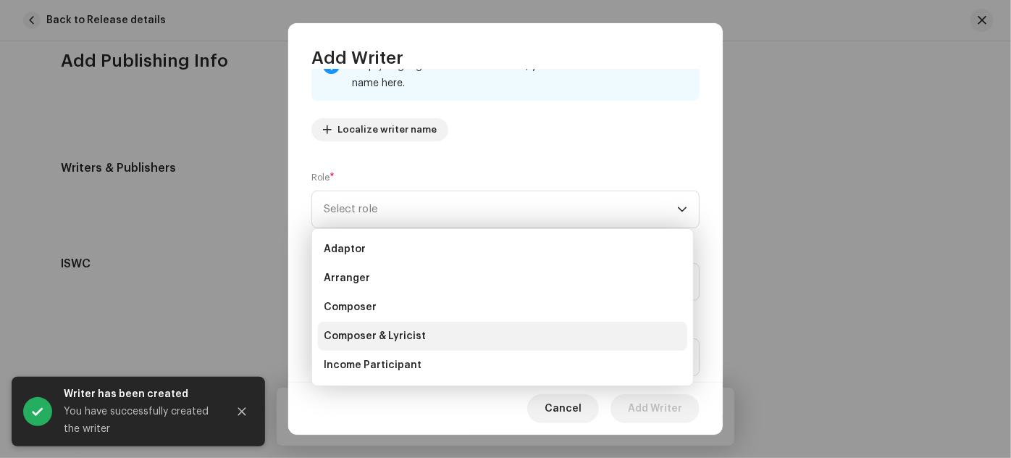
click at [390, 333] on span "Composer & Lyricist" at bounding box center [375, 336] width 102 height 14
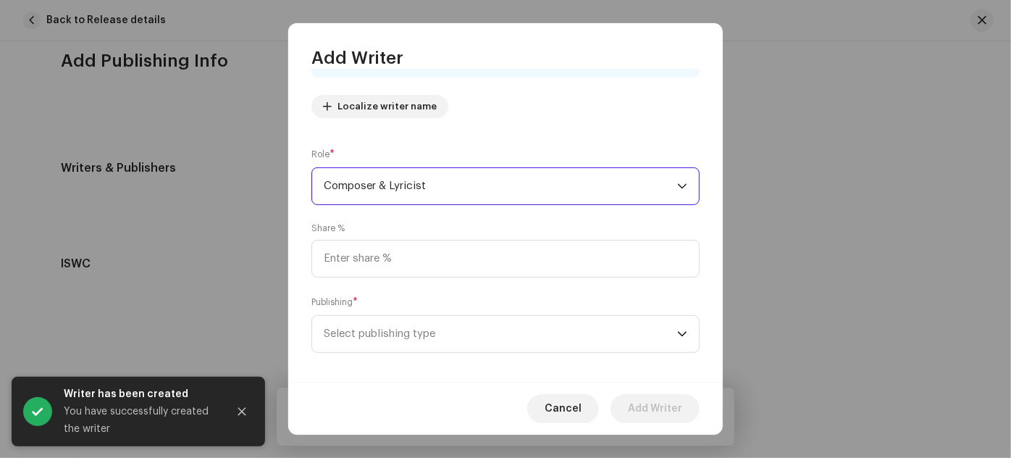
scroll to position [166, 0]
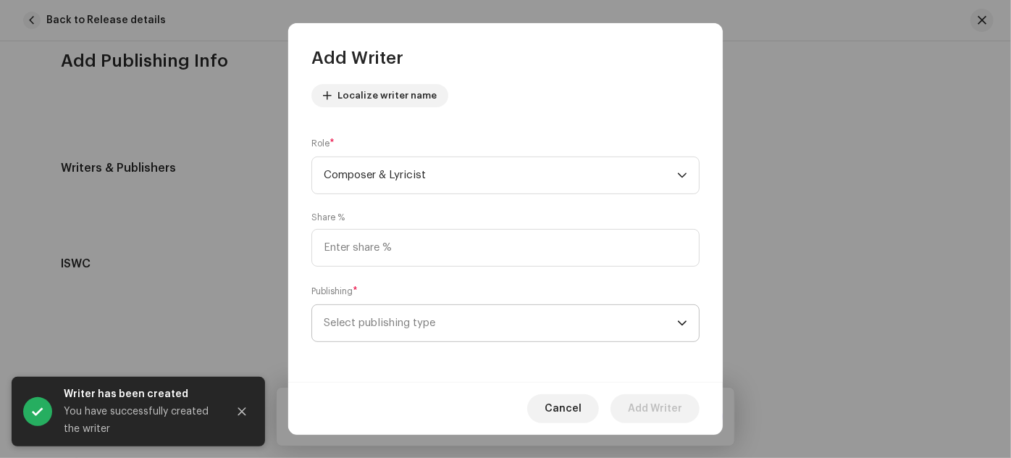
click at [372, 316] on span "Select publishing type" at bounding box center [501, 323] width 354 height 36
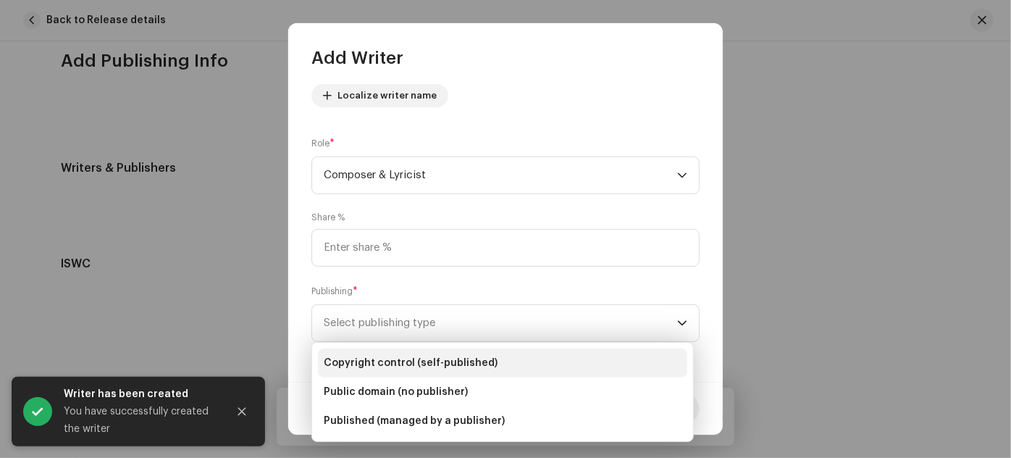
click at [367, 363] on span "Copyright control (self-published)" at bounding box center [411, 363] width 174 height 14
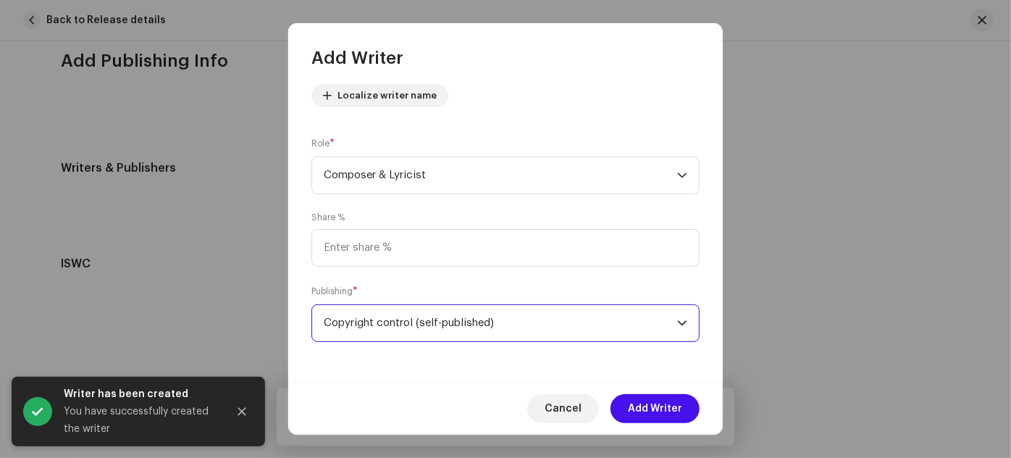
click at [388, 326] on span "Copyright control (self-published)" at bounding box center [501, 323] width 354 height 36
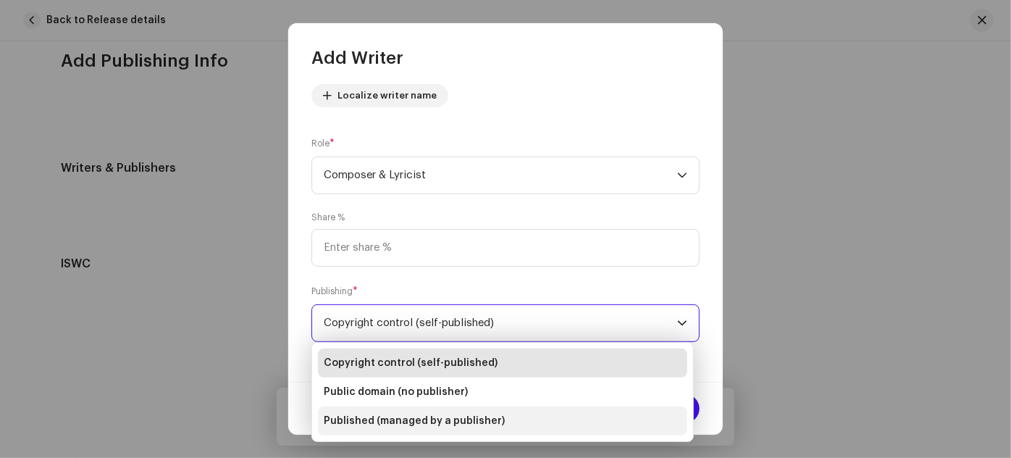
click at [380, 417] on span "Published (managed by a publisher)" at bounding box center [414, 421] width 181 height 14
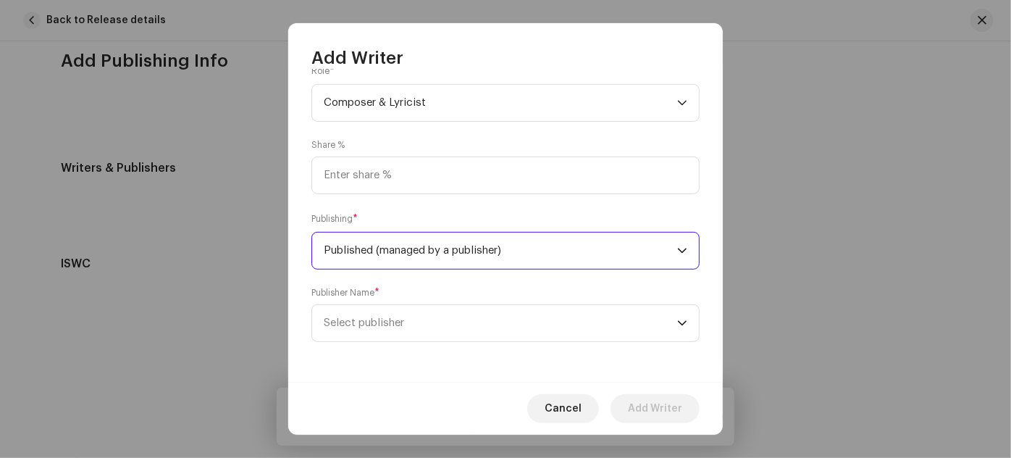
scroll to position [239, 0]
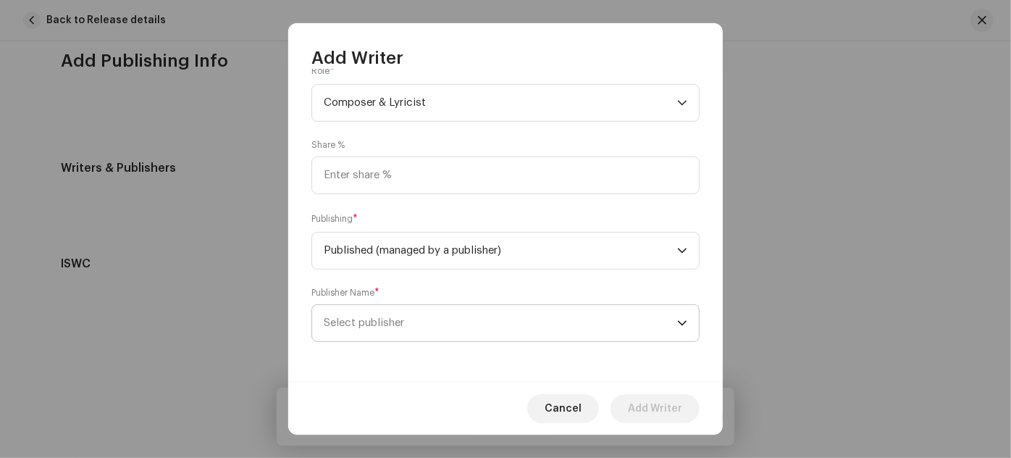
click at [384, 322] on span "Select publisher" at bounding box center [364, 322] width 80 height 11
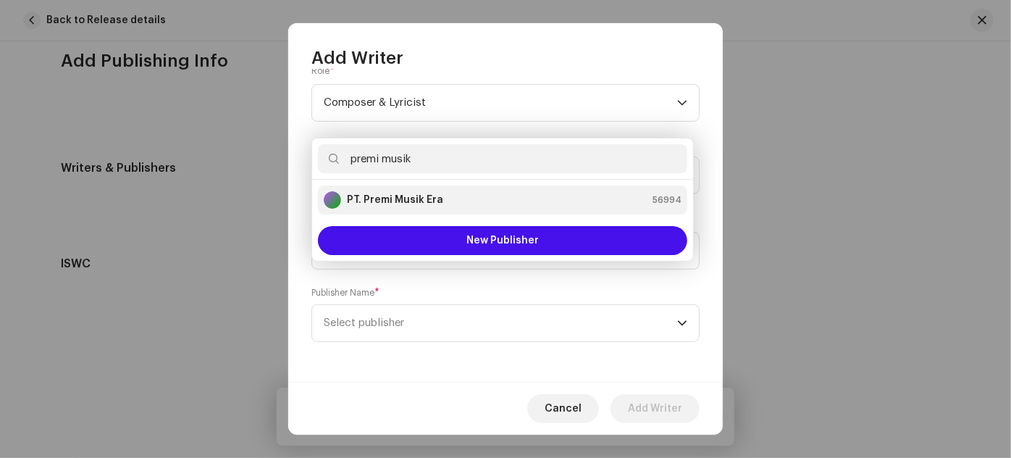
type input "premi musik"
click at [392, 208] on div "PT. Premi Musik Era" at bounding box center [384, 199] width 120 height 17
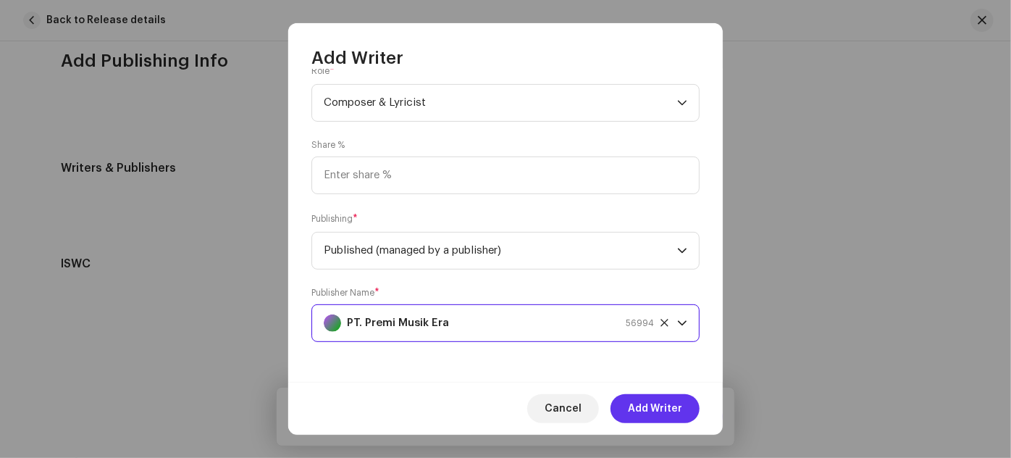
click at [641, 411] on span "Add Writer" at bounding box center [655, 408] width 54 height 29
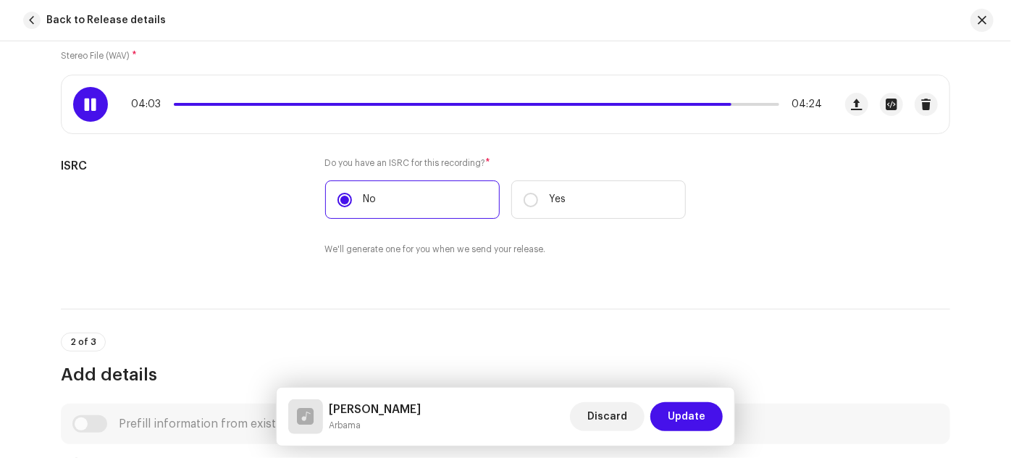
scroll to position [264, 0]
click at [695, 419] on span "Update" at bounding box center [687, 416] width 38 height 29
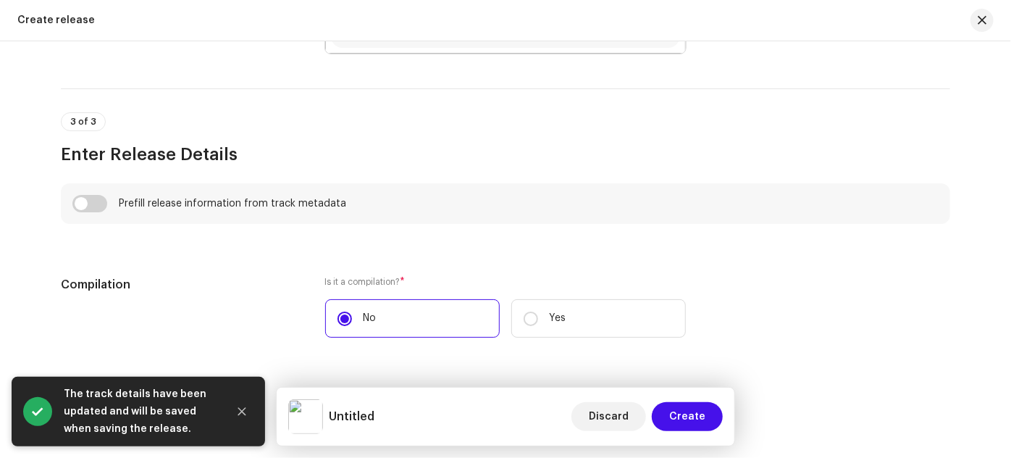
scroll to position [790, 0]
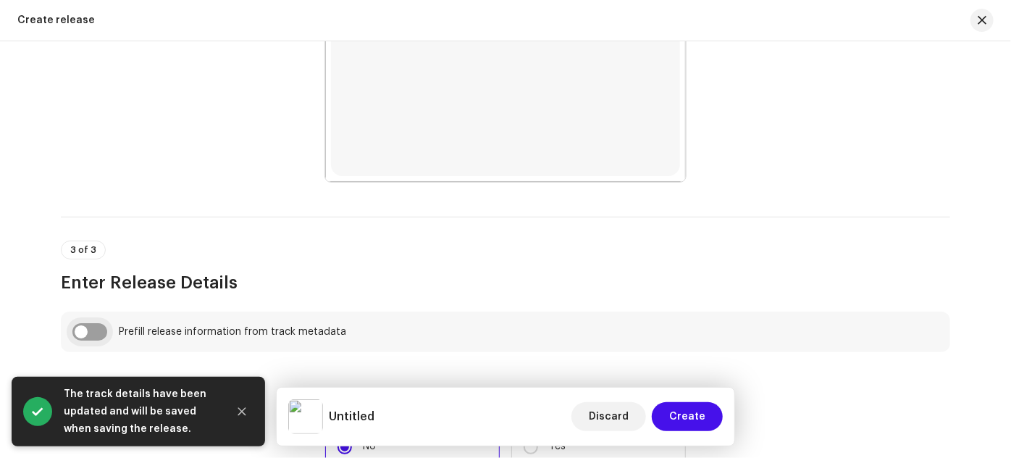
click at [90, 334] on input "checkbox" at bounding box center [89, 331] width 35 height 17
checkbox input "true"
type input "[PERSON_NAME]"
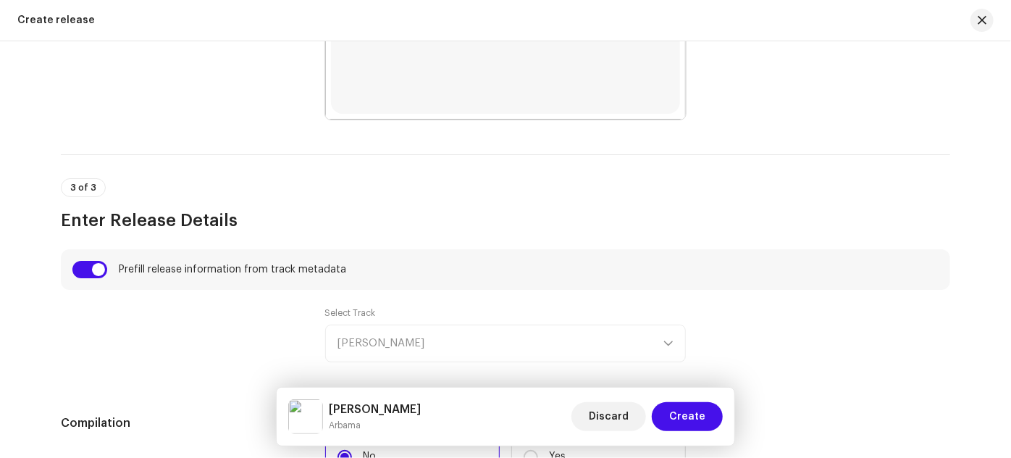
scroll to position [921, 0]
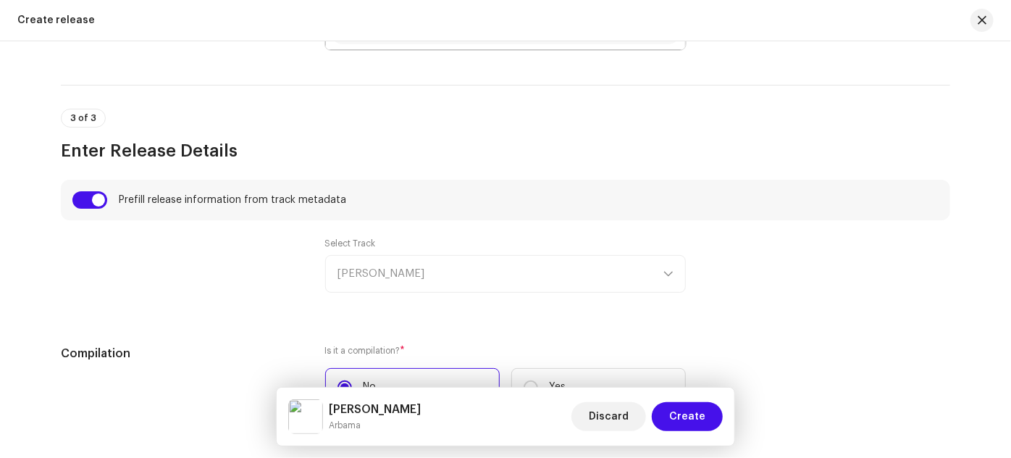
click at [382, 269] on div "Select Track [PERSON_NAME]" at bounding box center [505, 265] width 361 height 55
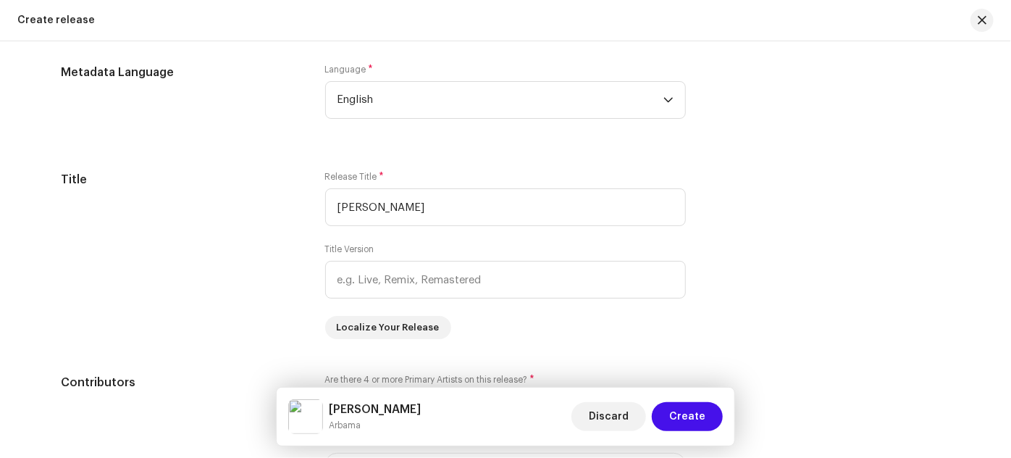
scroll to position [1317, 0]
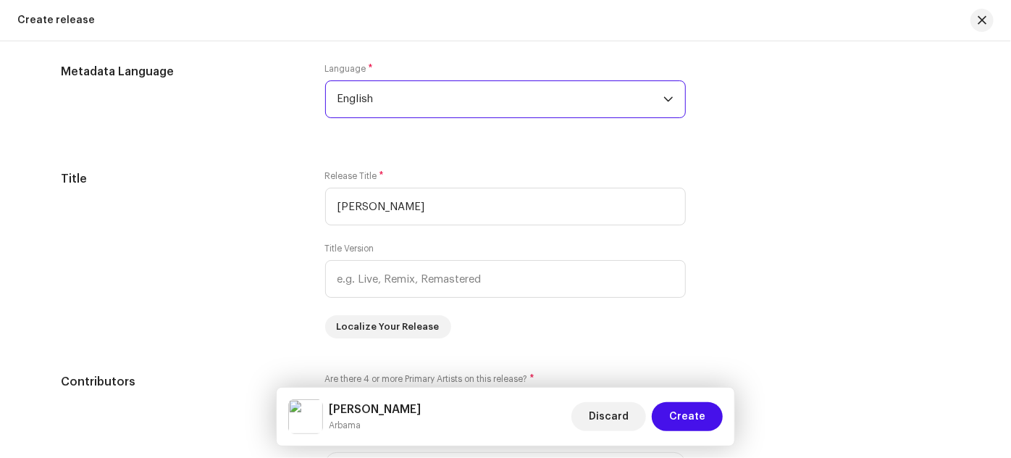
click at [446, 96] on span "English" at bounding box center [501, 99] width 326 height 36
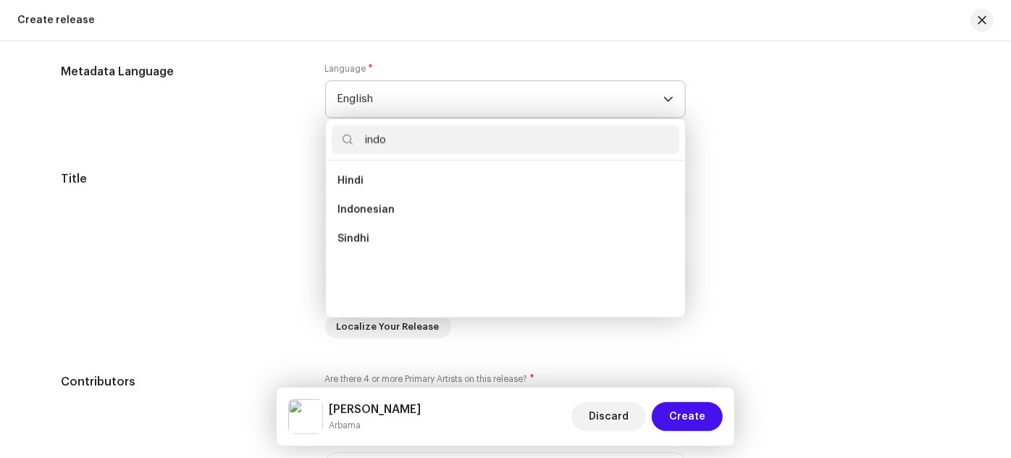
scroll to position [0, 0]
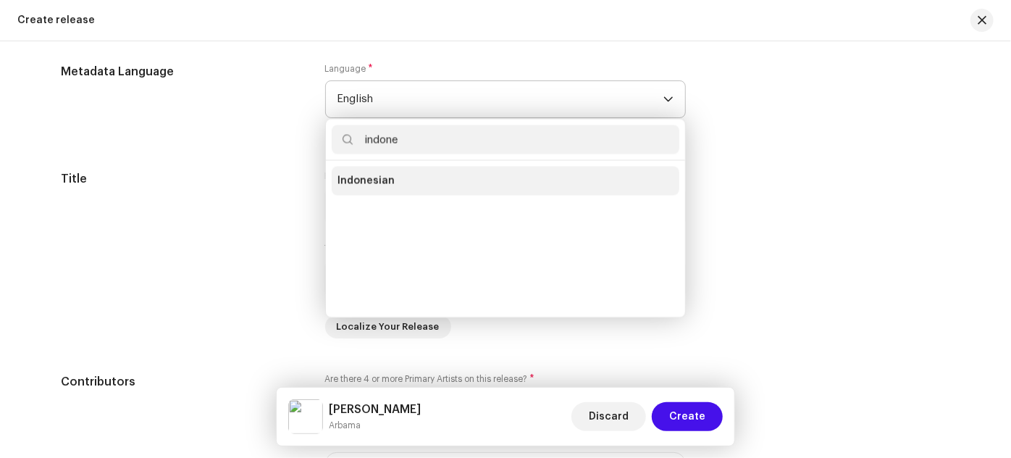
type input "indone"
click at [401, 183] on li "Indonesian" at bounding box center [506, 181] width 348 height 29
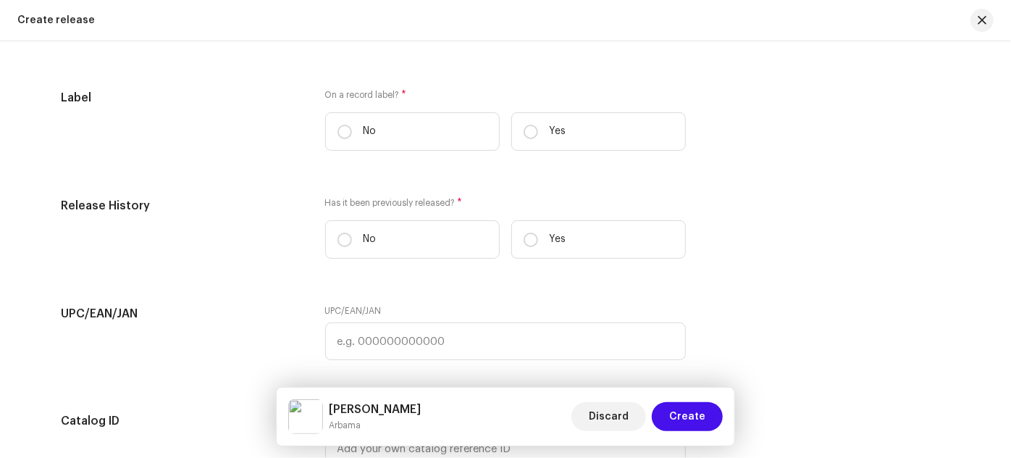
scroll to position [2173, 0]
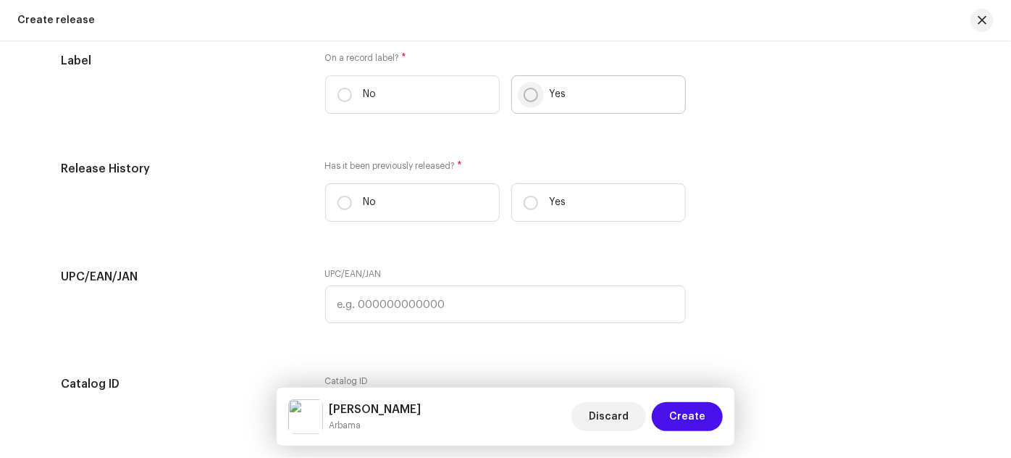
click at [524, 98] on input "Yes" at bounding box center [531, 95] width 14 height 14
radio input "true"
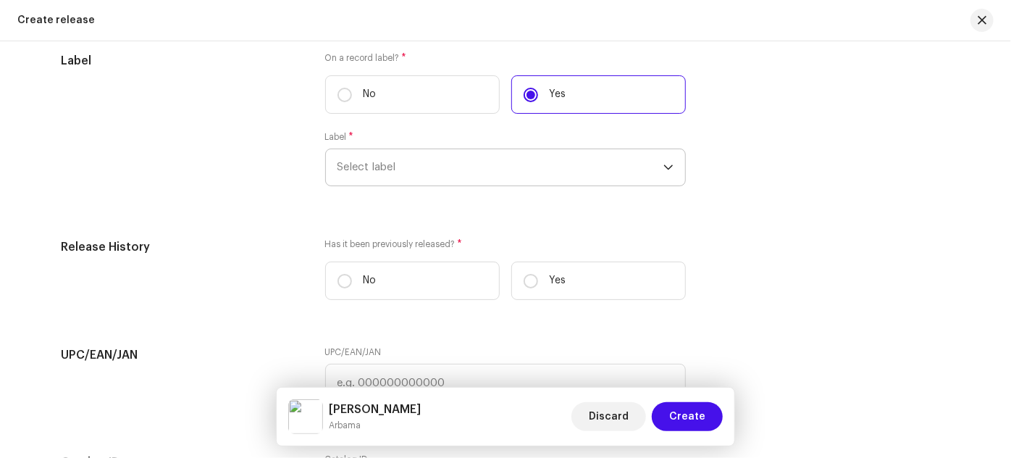
click at [435, 162] on span "Select label" at bounding box center [501, 167] width 326 height 36
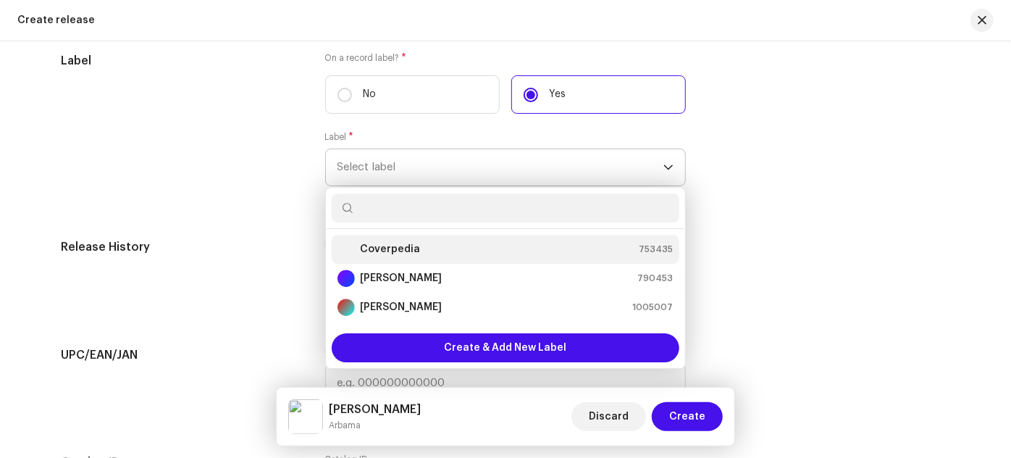
click at [399, 245] on strong "Coverpedia" at bounding box center [391, 249] width 60 height 14
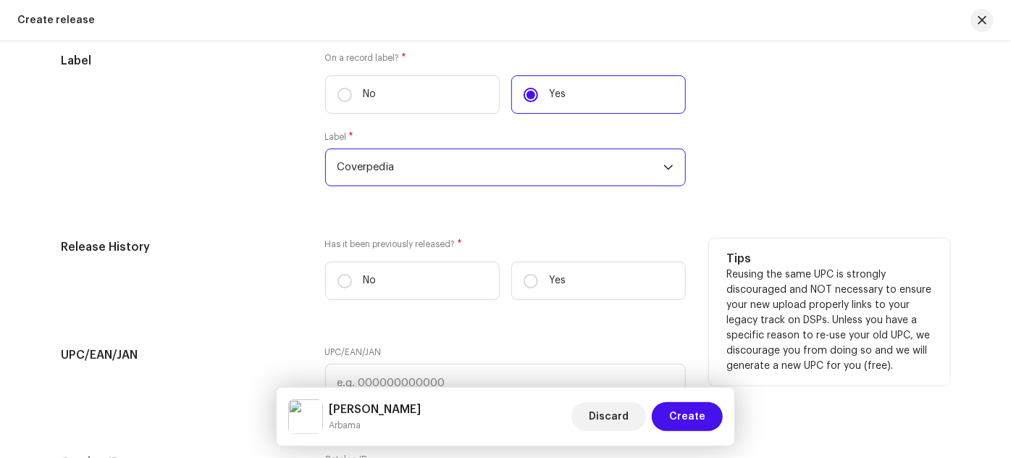
scroll to position [2238, 0]
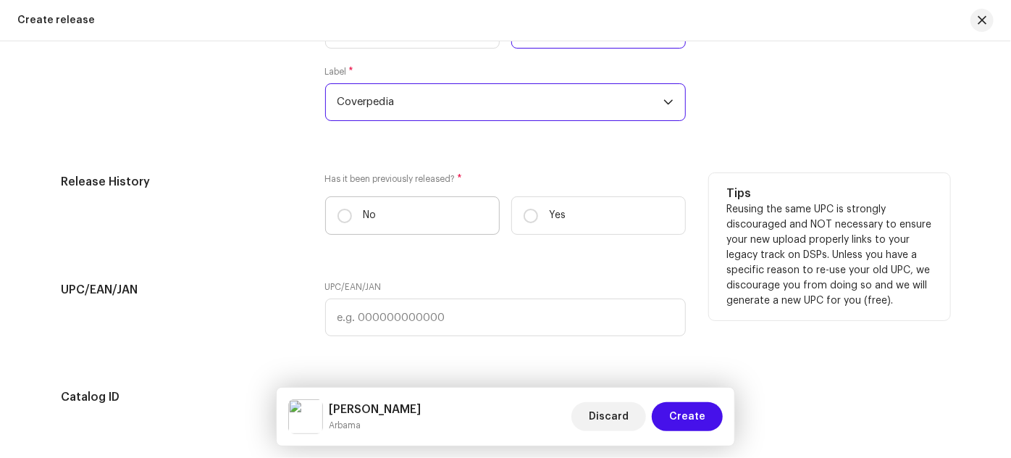
click at [422, 214] on label "No" at bounding box center [412, 215] width 175 height 38
click at [352, 214] on input "No" at bounding box center [345, 216] width 14 height 14
radio input "true"
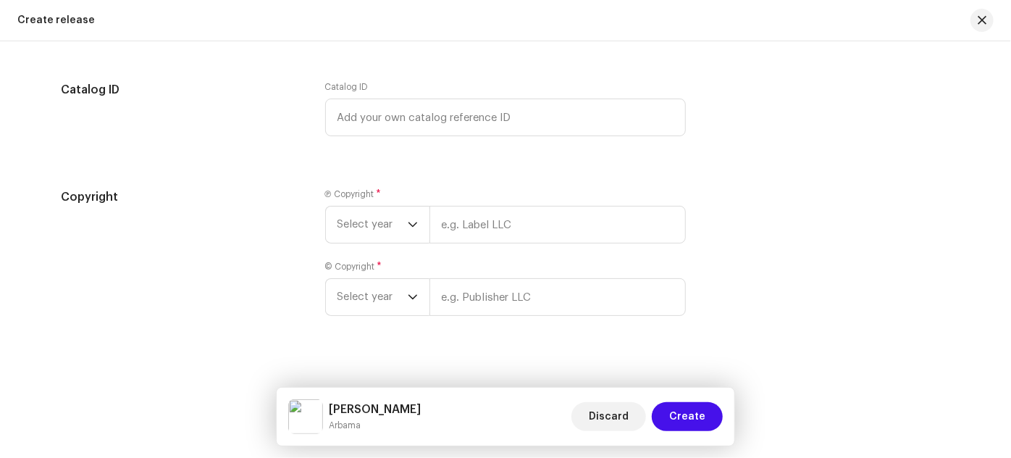
scroll to position [2564, 0]
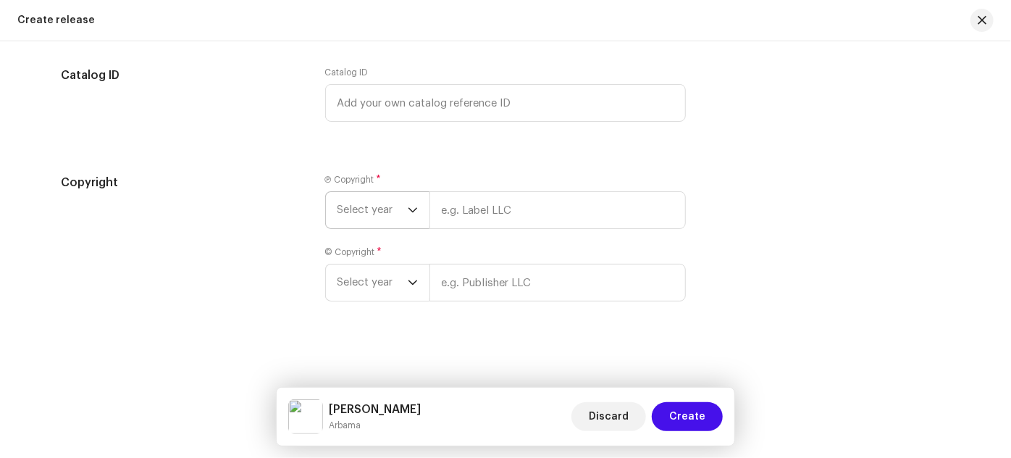
click at [402, 212] on span "Select year" at bounding box center [373, 210] width 70 height 36
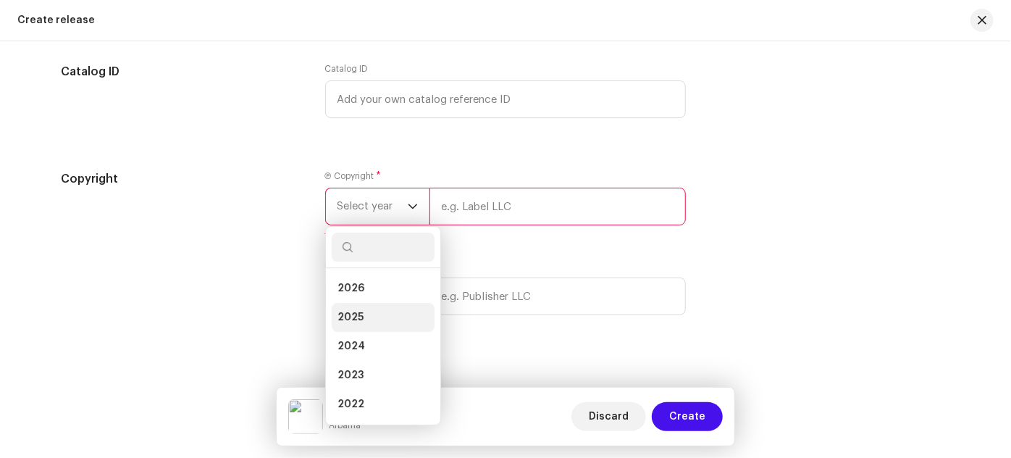
click at [370, 319] on li "2025" at bounding box center [383, 317] width 103 height 29
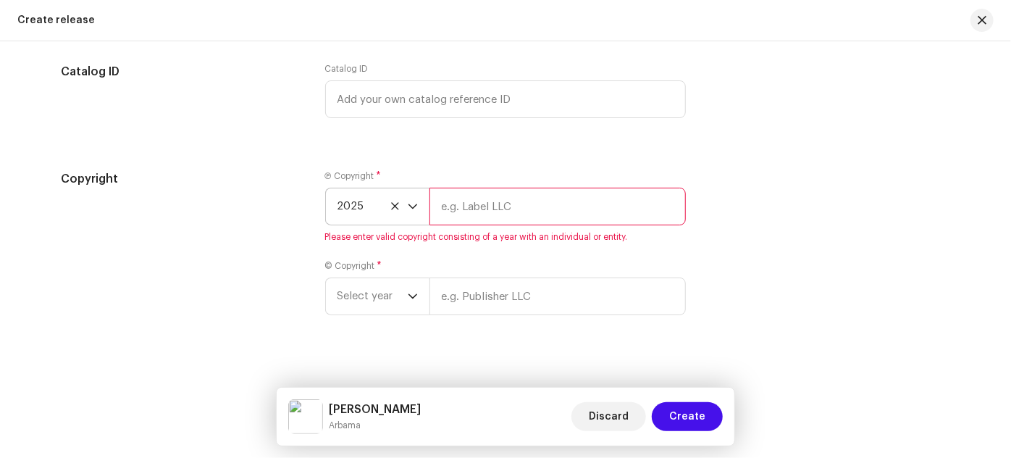
click at [459, 214] on input "text" at bounding box center [558, 207] width 256 height 38
type input "Coverpedia"
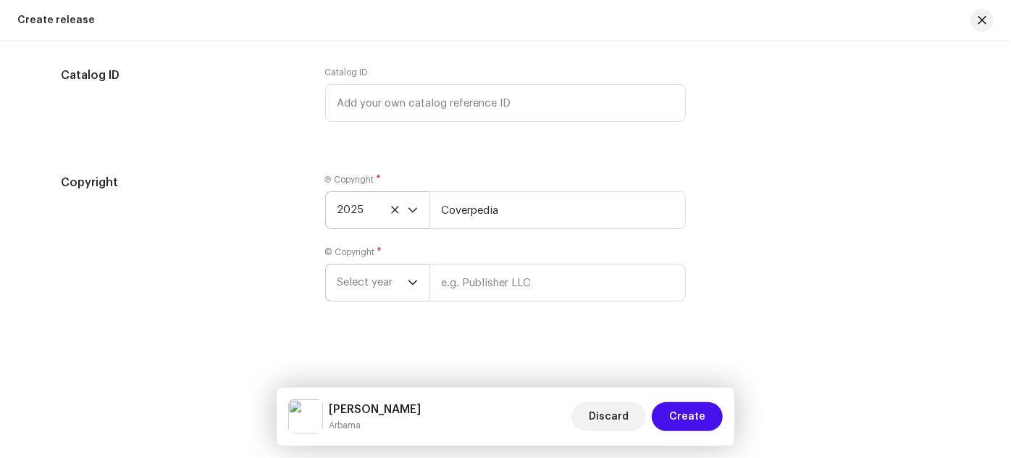
click at [385, 294] on span "Select year" at bounding box center [373, 282] width 70 height 36
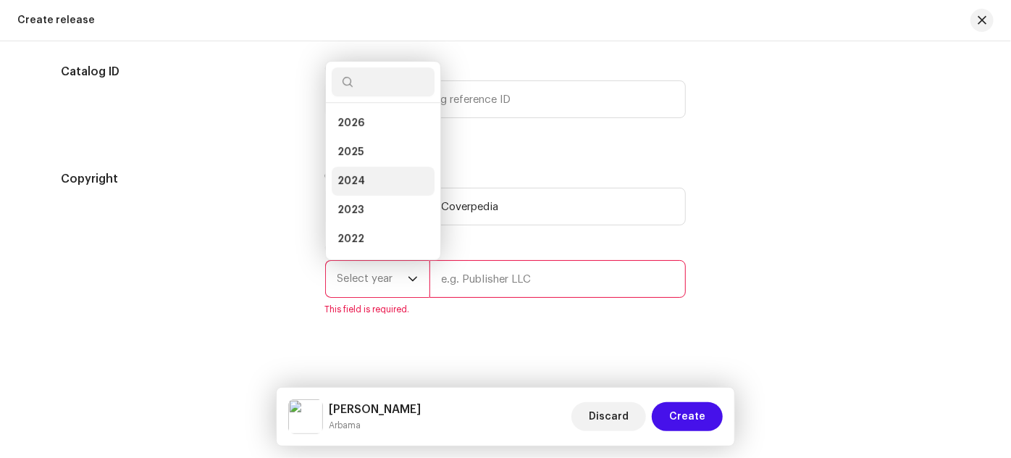
click at [348, 187] on span "2024" at bounding box center [352, 181] width 28 height 14
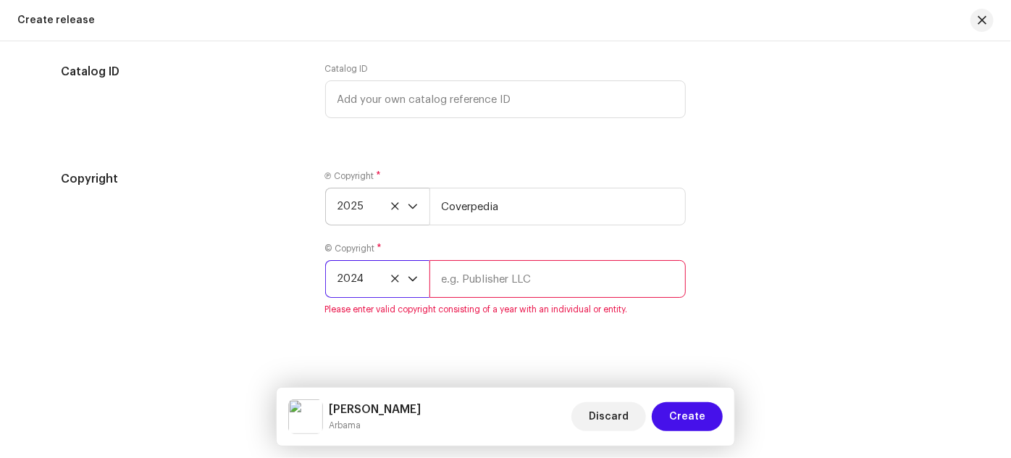
click at [511, 278] on input "text" at bounding box center [558, 279] width 256 height 38
click at [366, 269] on span "2024" at bounding box center [373, 279] width 70 height 36
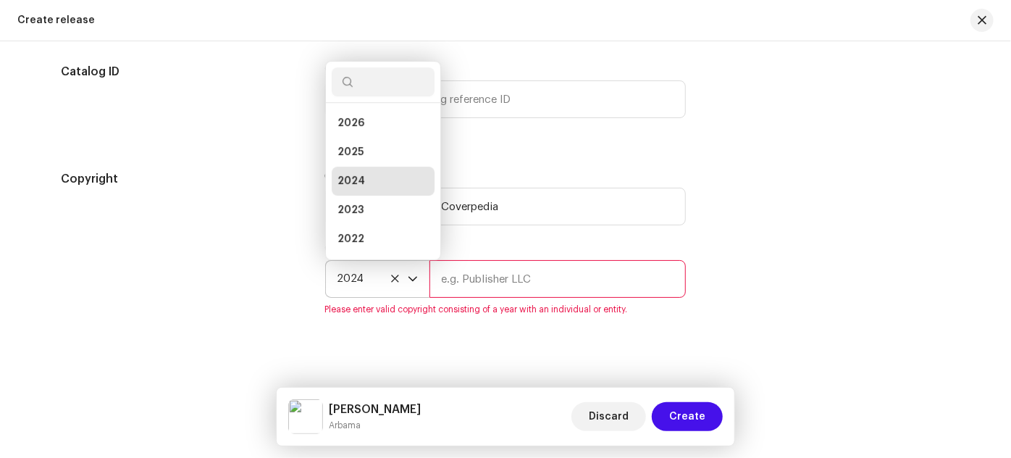
scroll to position [23, 0]
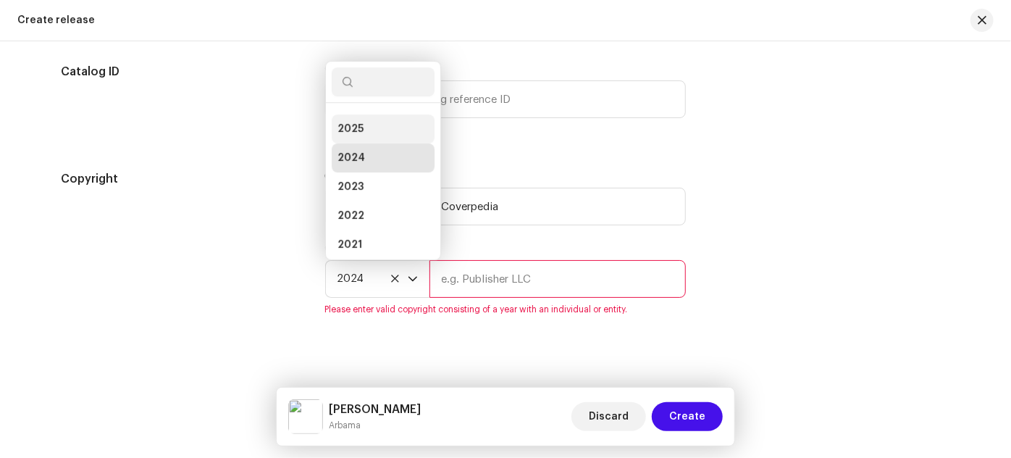
click at [353, 135] on span "2025" at bounding box center [351, 129] width 26 height 14
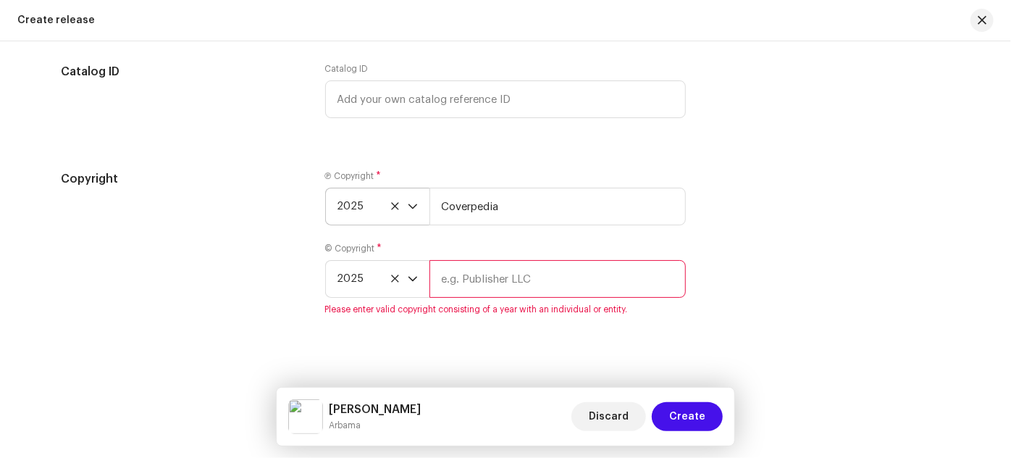
drag, startPoint x: 556, startPoint y: 303, endPoint x: 549, endPoint y: 288, distance: 16.6
click at [554, 301] on div "© Copyright * 2025 Please enter valid copyright consisting of a year with an in…" at bounding box center [505, 279] width 361 height 72
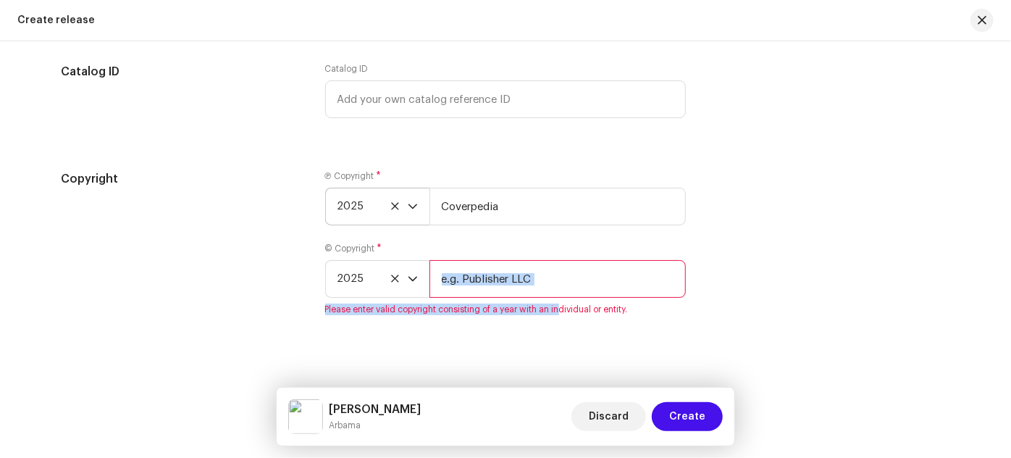
click at [549, 285] on input "text" at bounding box center [558, 279] width 256 height 38
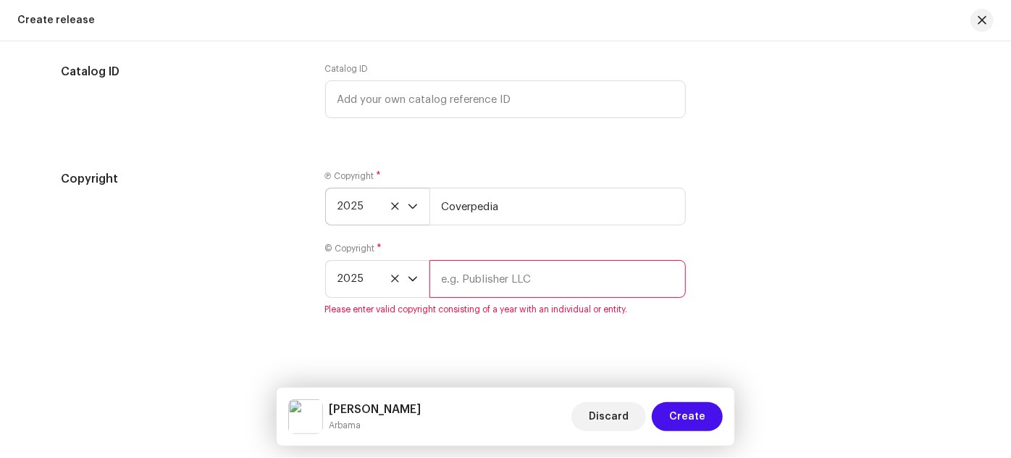
click at [548, 285] on input "text" at bounding box center [558, 279] width 256 height 38
type input "Coverpedia"
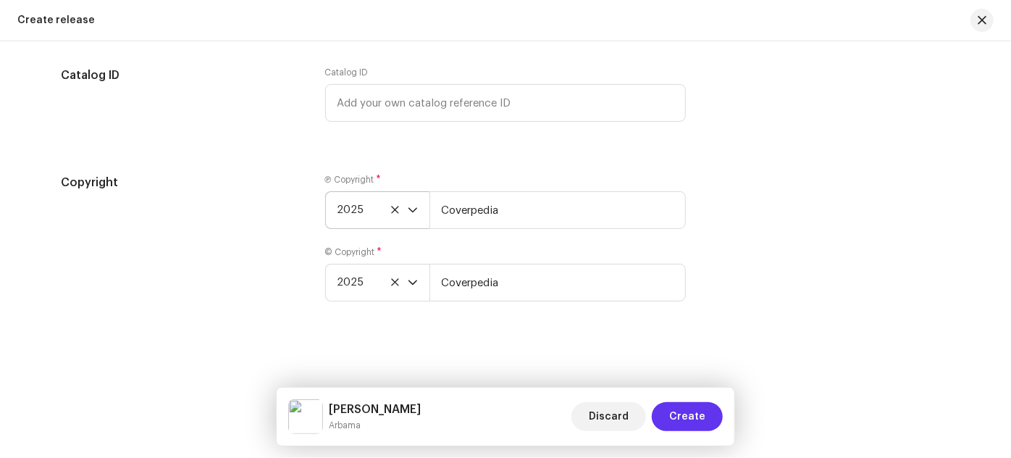
click at [687, 417] on span "Create" at bounding box center [687, 416] width 36 height 29
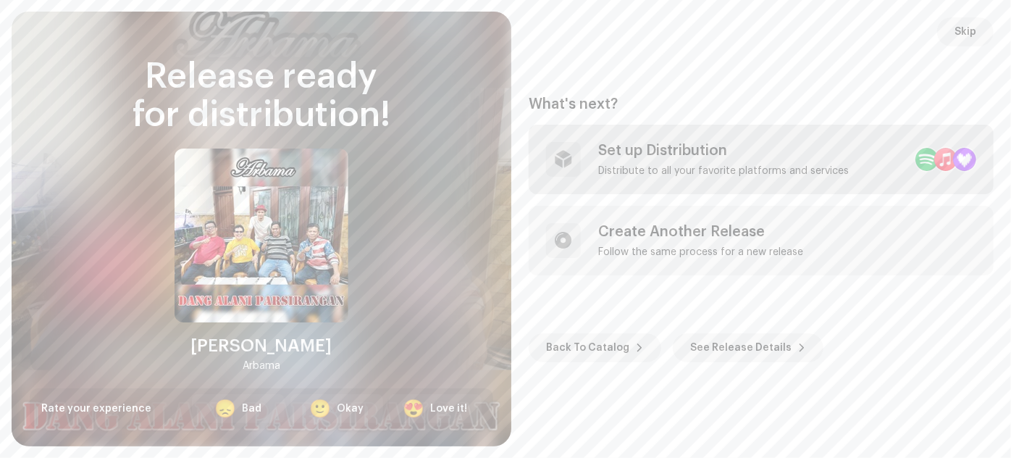
click at [669, 162] on div "Set up Distribution Distribute to all your favorite platforms and services" at bounding box center [723, 159] width 251 height 35
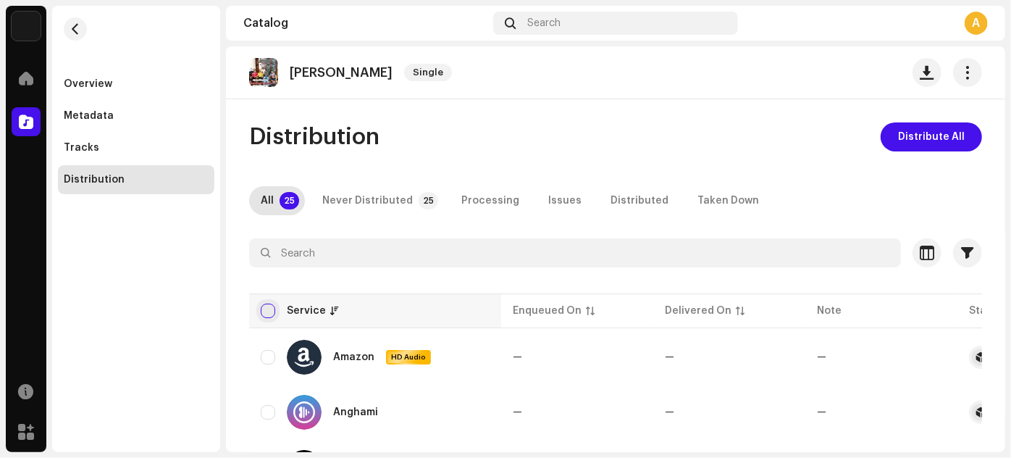
click at [261, 313] on input "checkbox" at bounding box center [268, 311] width 14 height 14
checkbox input "true"
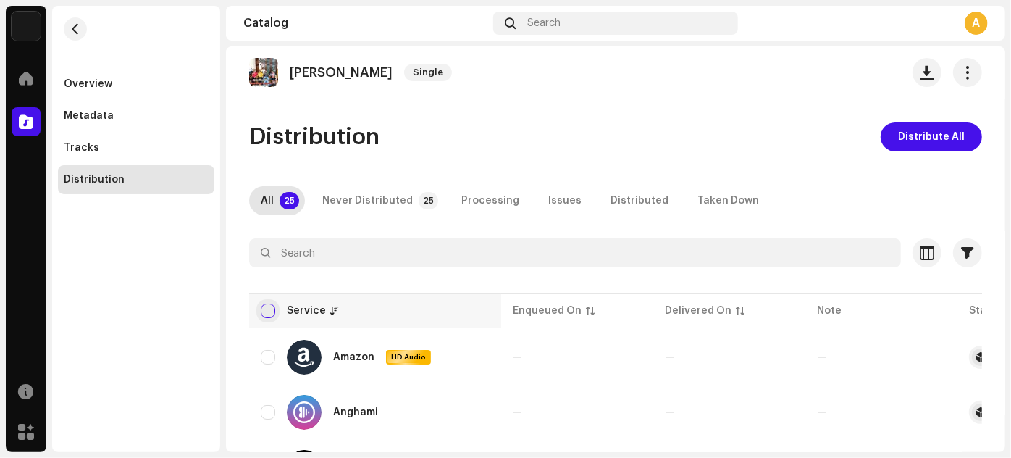
checkbox input "true"
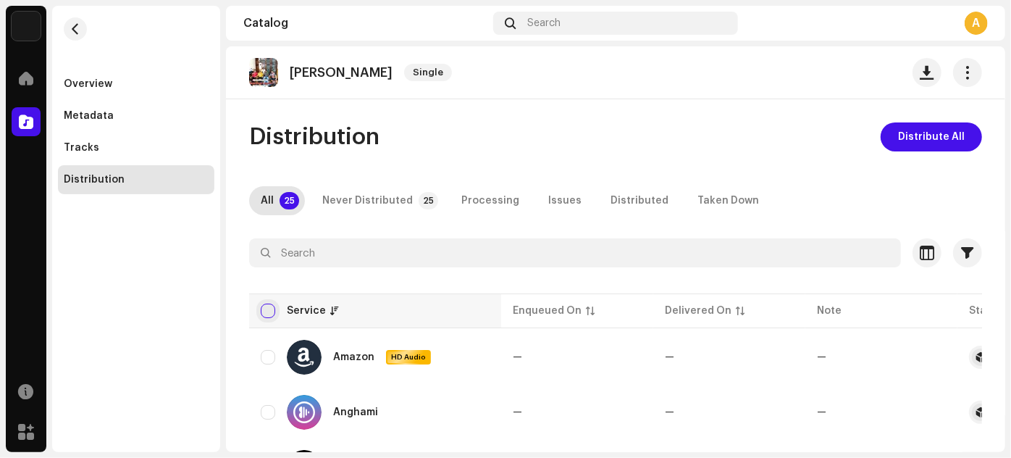
checkbox input "true"
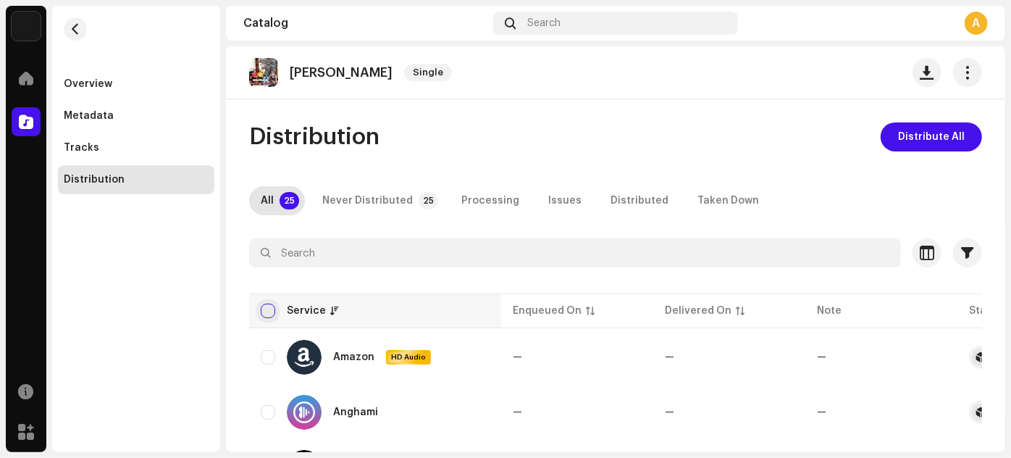
checkbox input "true"
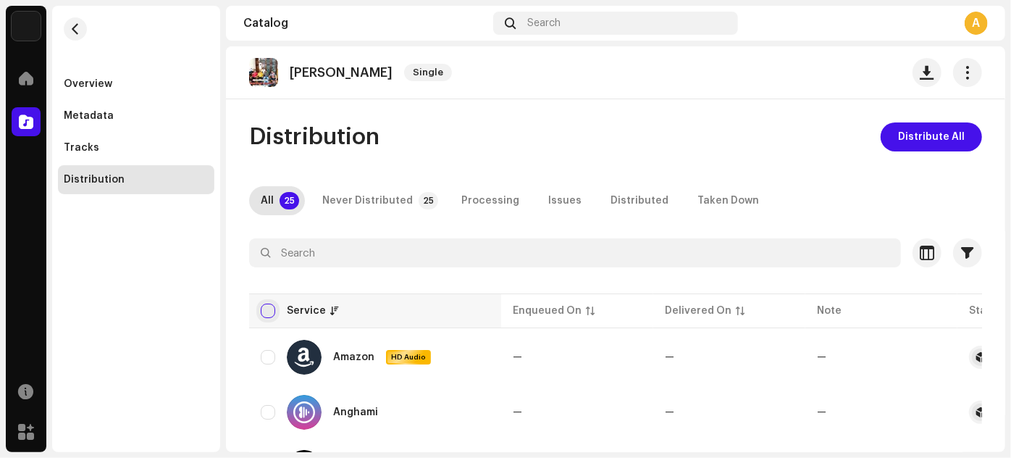
checkbox input "true"
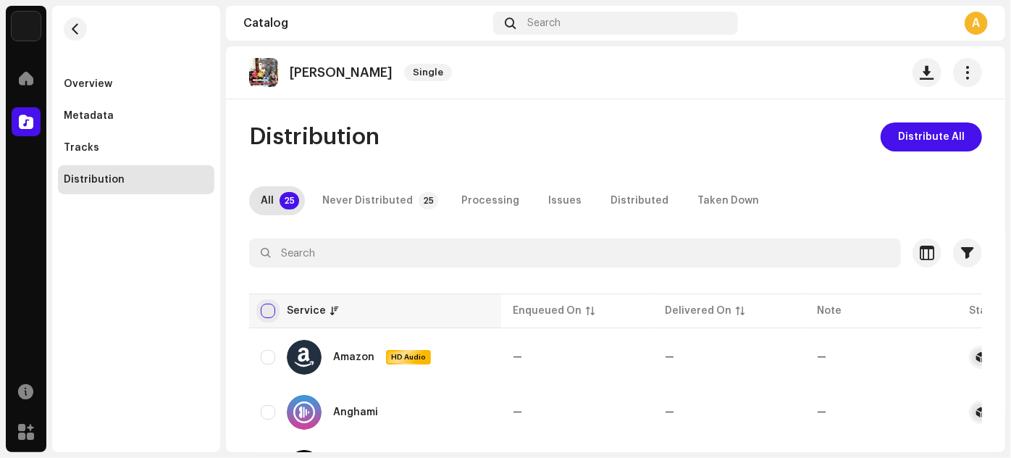
checkbox input "true"
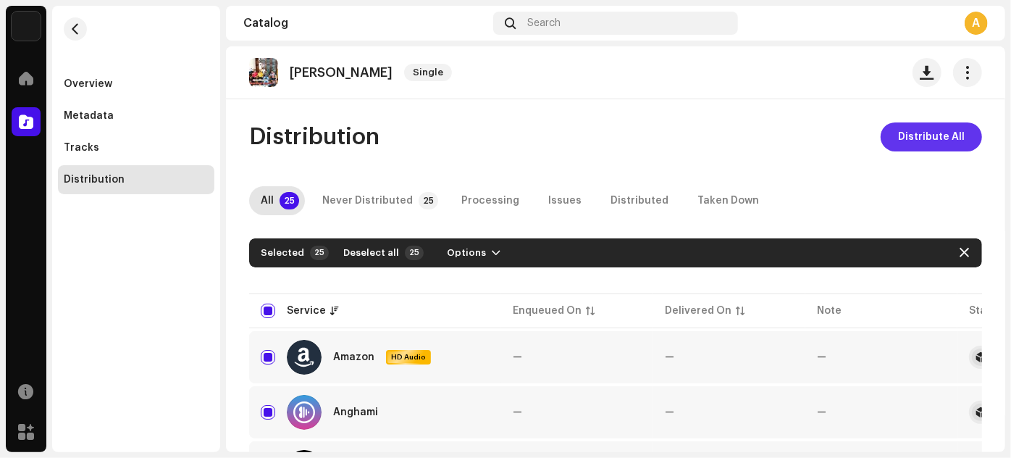
click at [946, 131] on span "Distribute All" at bounding box center [931, 136] width 67 height 29
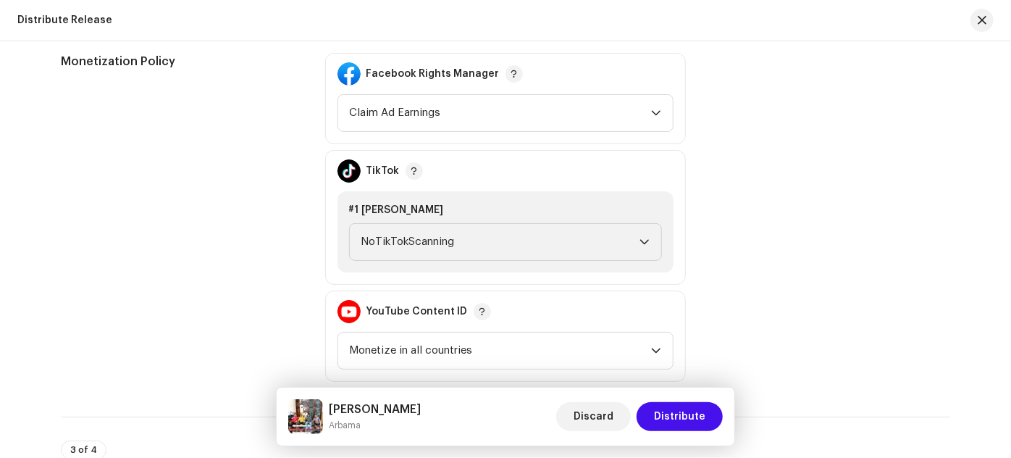
scroll to position [1449, 0]
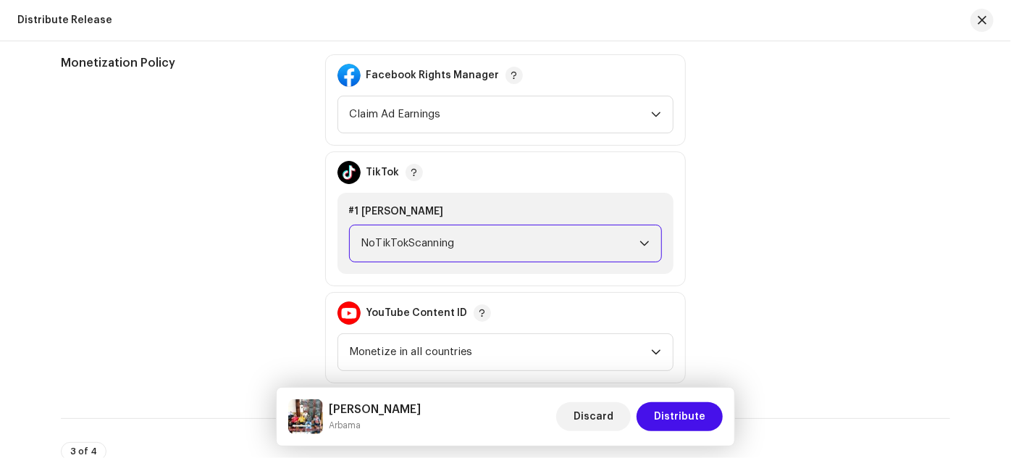
click at [440, 243] on span "NoTikTokScanning" at bounding box center [500, 243] width 278 height 36
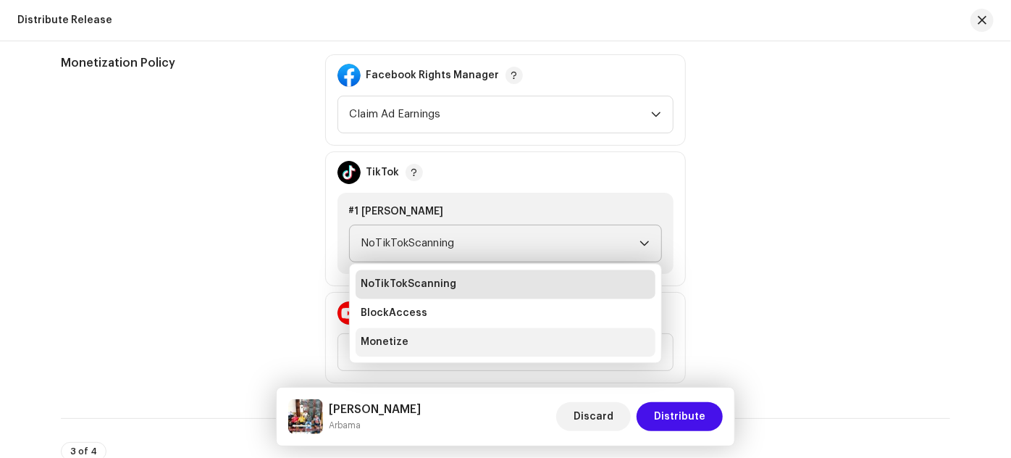
click at [414, 330] on li "Monetize" at bounding box center [506, 341] width 300 height 29
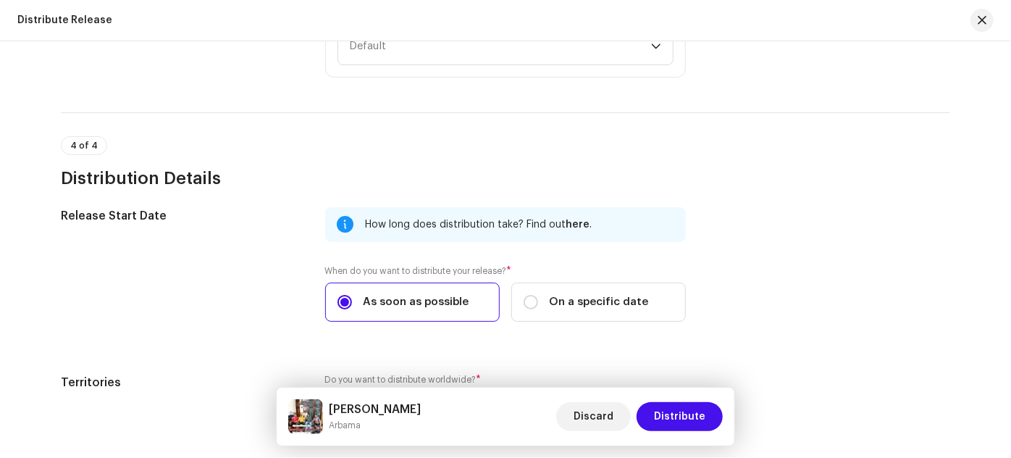
scroll to position [2227, 0]
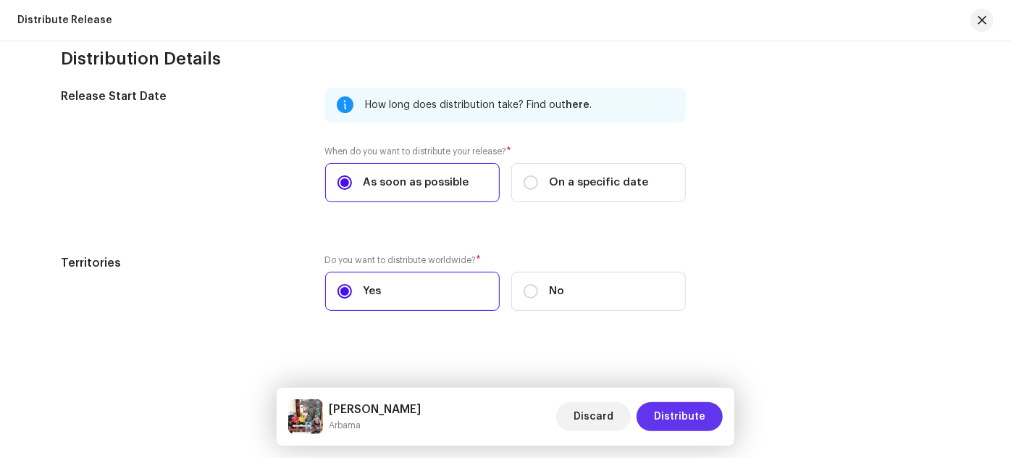
click at [676, 414] on span "Distribute" at bounding box center [679, 416] width 51 height 29
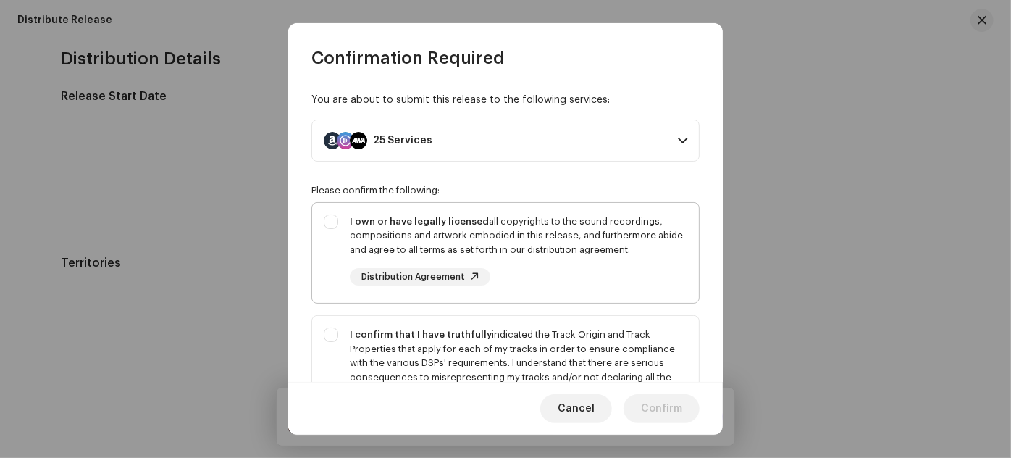
click at [382, 217] on strong "I own or have legally licensed" at bounding box center [419, 221] width 139 height 9
checkbox input "true"
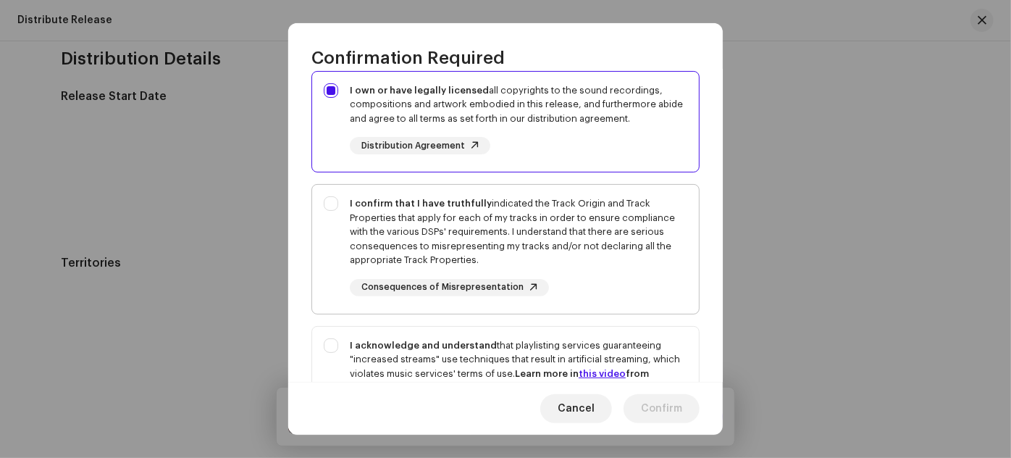
click at [380, 231] on div "I confirm that I have truthfully indicated the Track Origin and Track Propertie…" at bounding box center [519, 231] width 338 height 71
checkbox input "true"
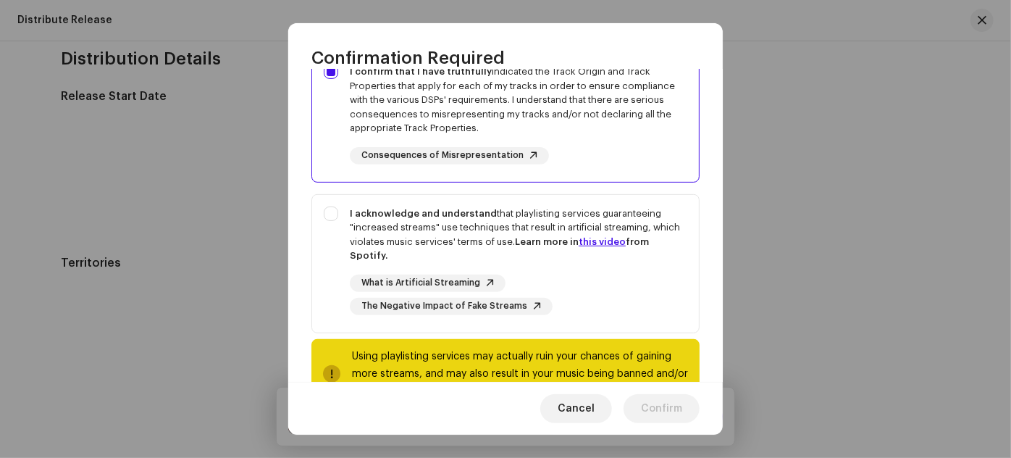
click at [380, 233] on div "I acknowledge and understand that playlisting services guaranteeing "increased …" at bounding box center [519, 234] width 338 height 57
checkbox input "true"
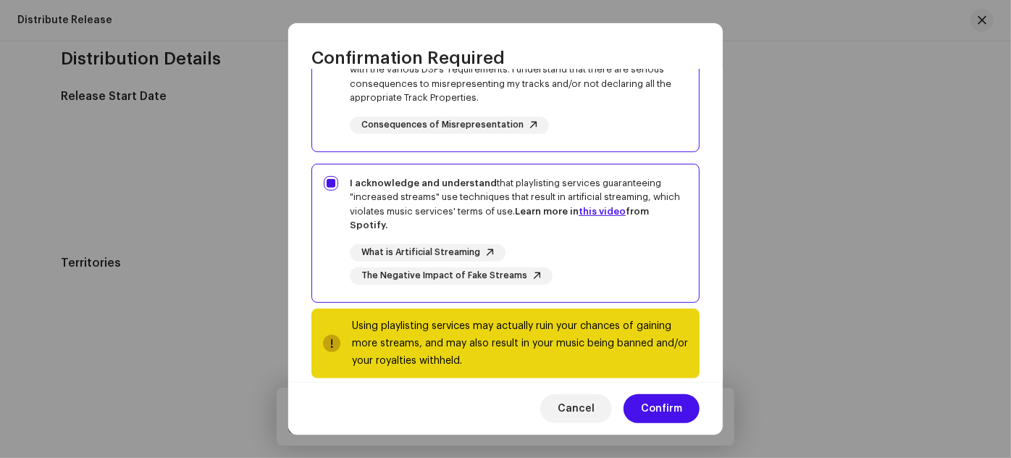
scroll to position [310, 0]
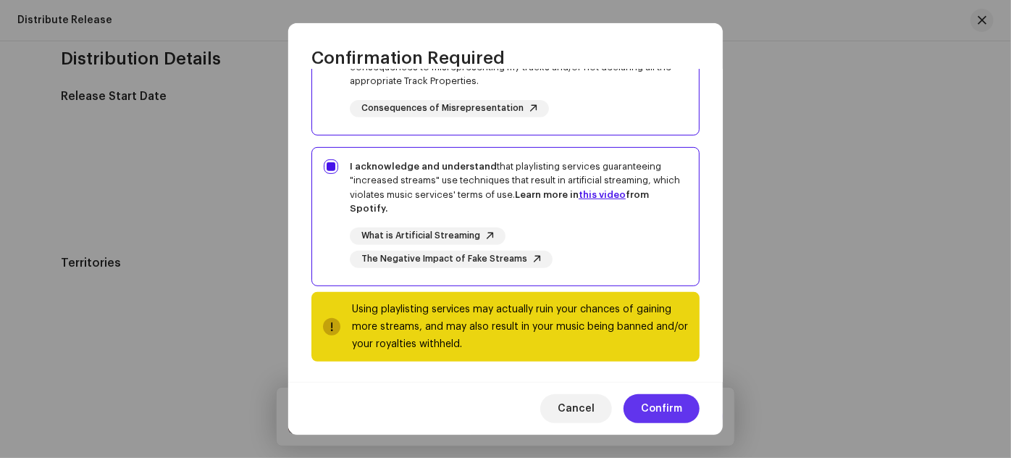
click at [662, 403] on span "Confirm" at bounding box center [661, 408] width 41 height 29
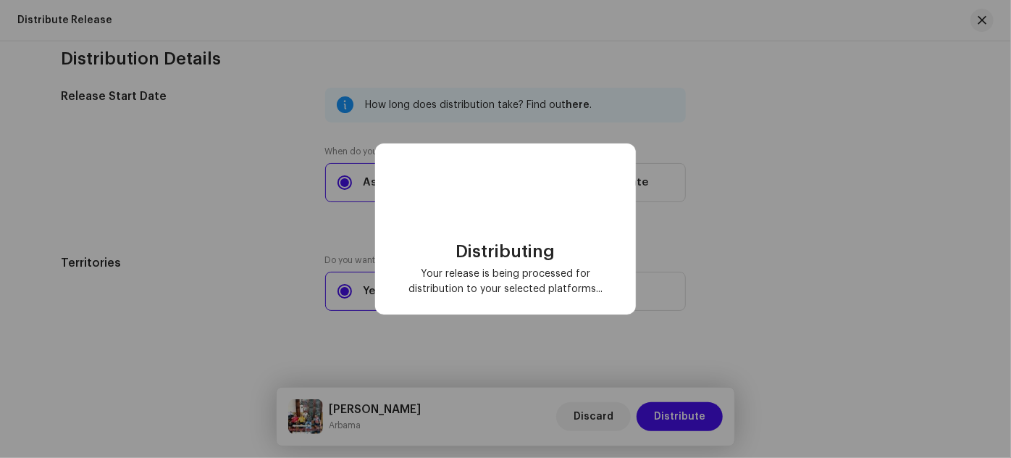
checkbox input "false"
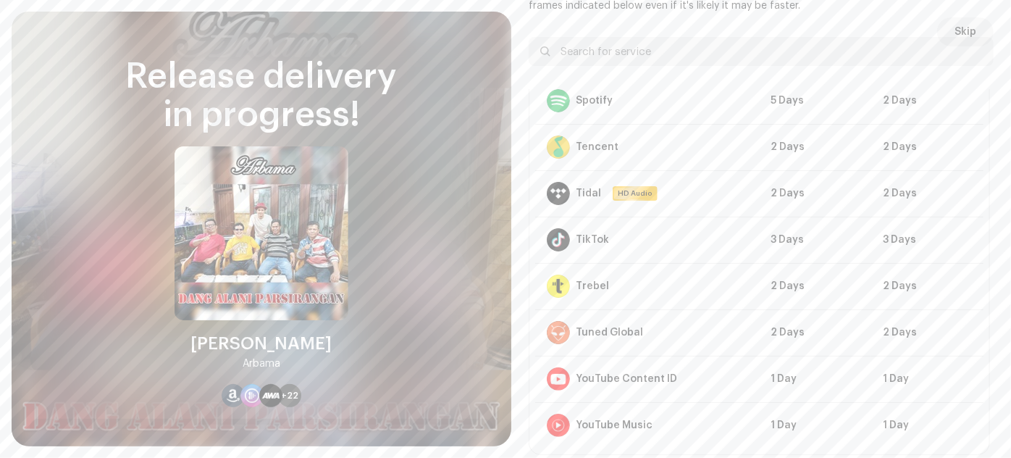
scroll to position [72, 0]
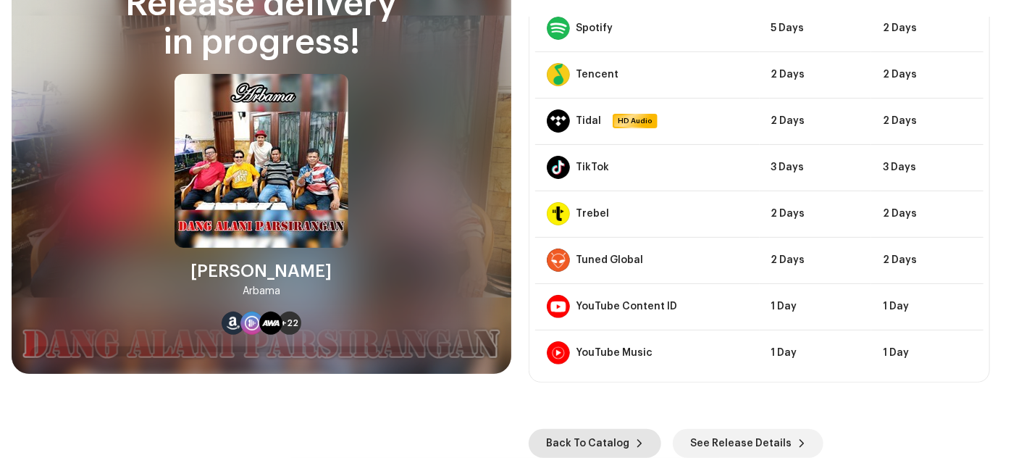
click at [582, 437] on span "Back To Catalog" at bounding box center [587, 443] width 83 height 29
